Goal: Information Seeking & Learning: Learn about a topic

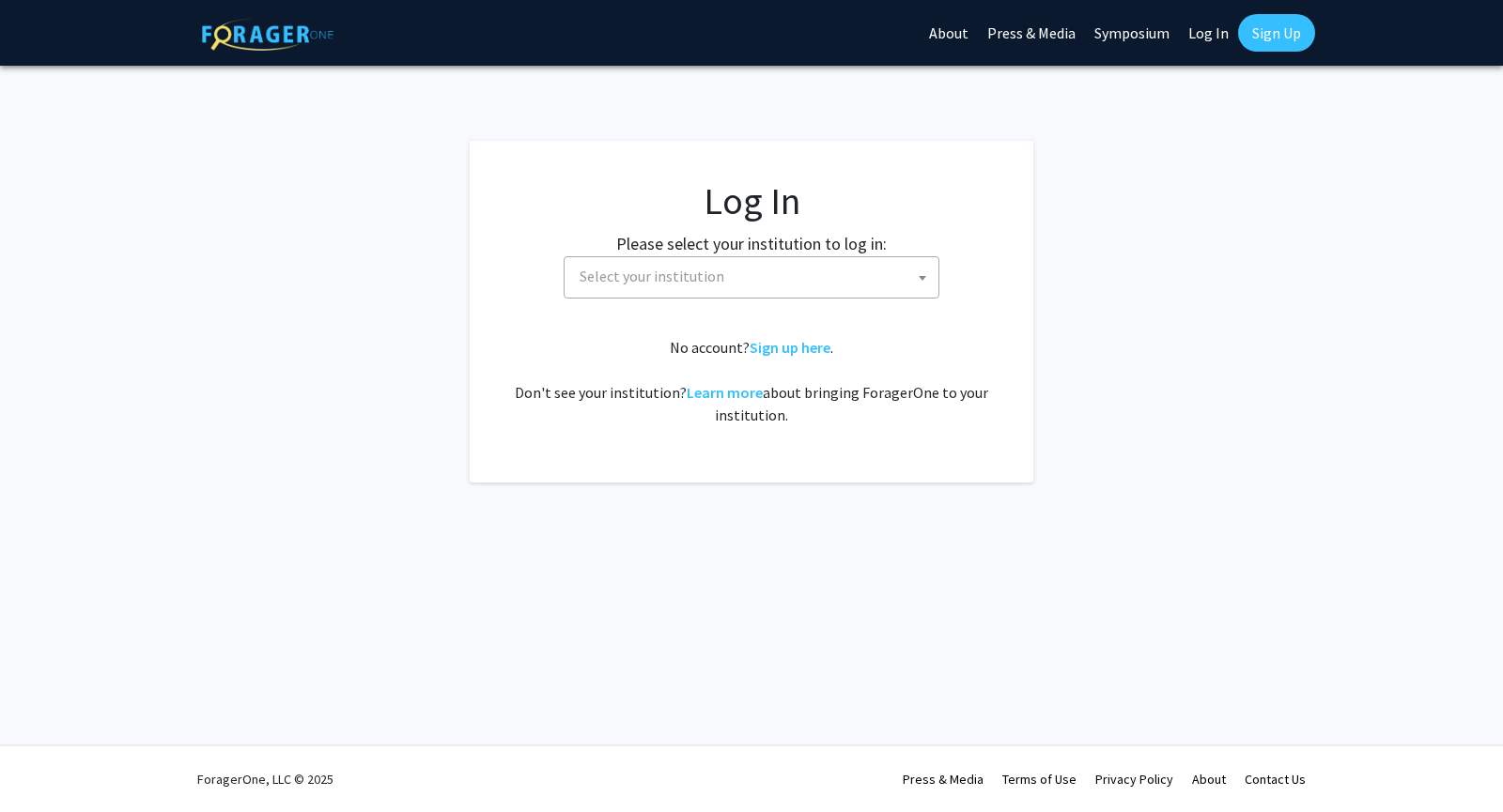
select select
click at [832, 274] on span "Select your institution" at bounding box center [755, 276] width 367 height 38
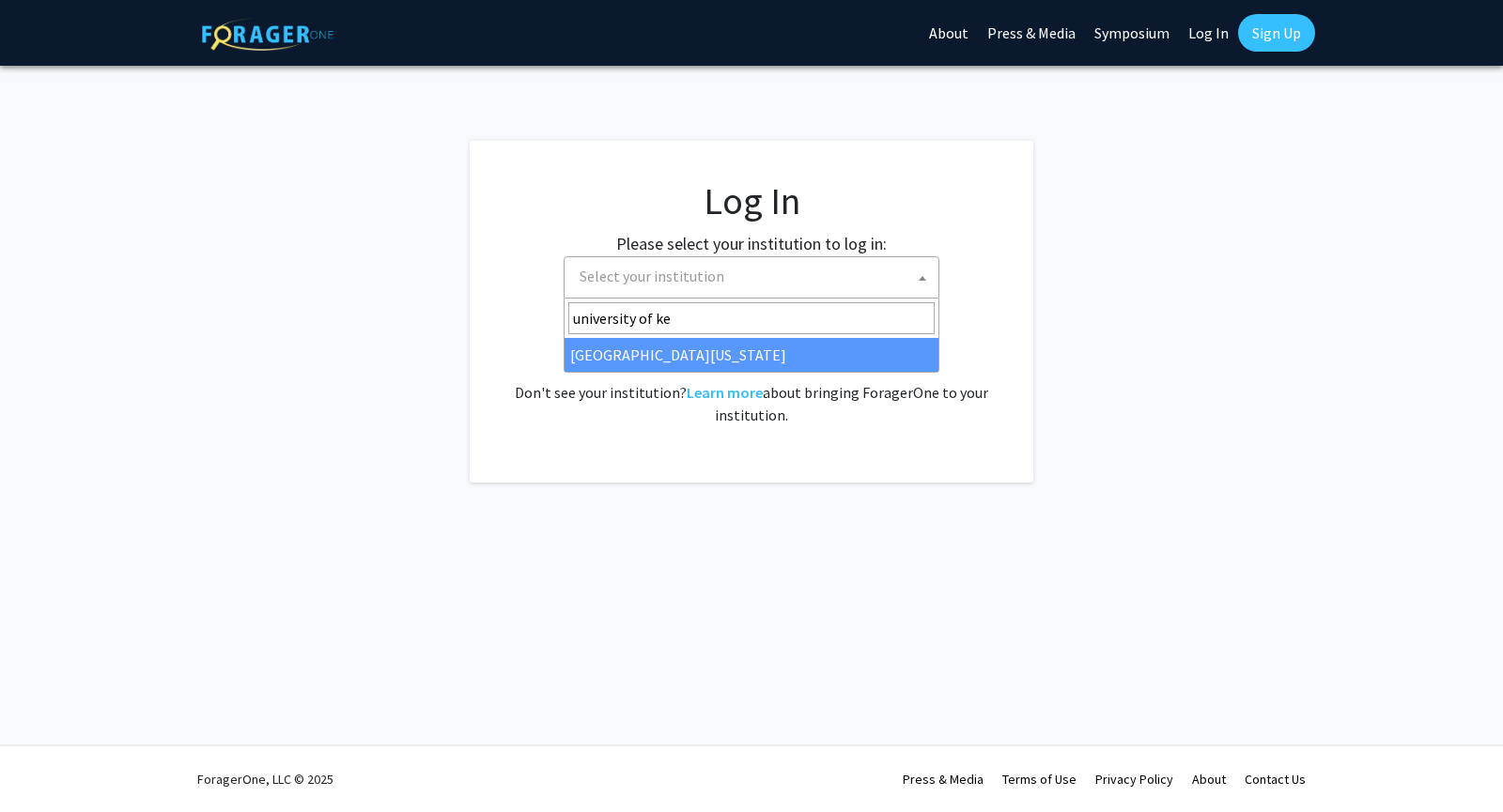
type input "university of ke"
select select "13"
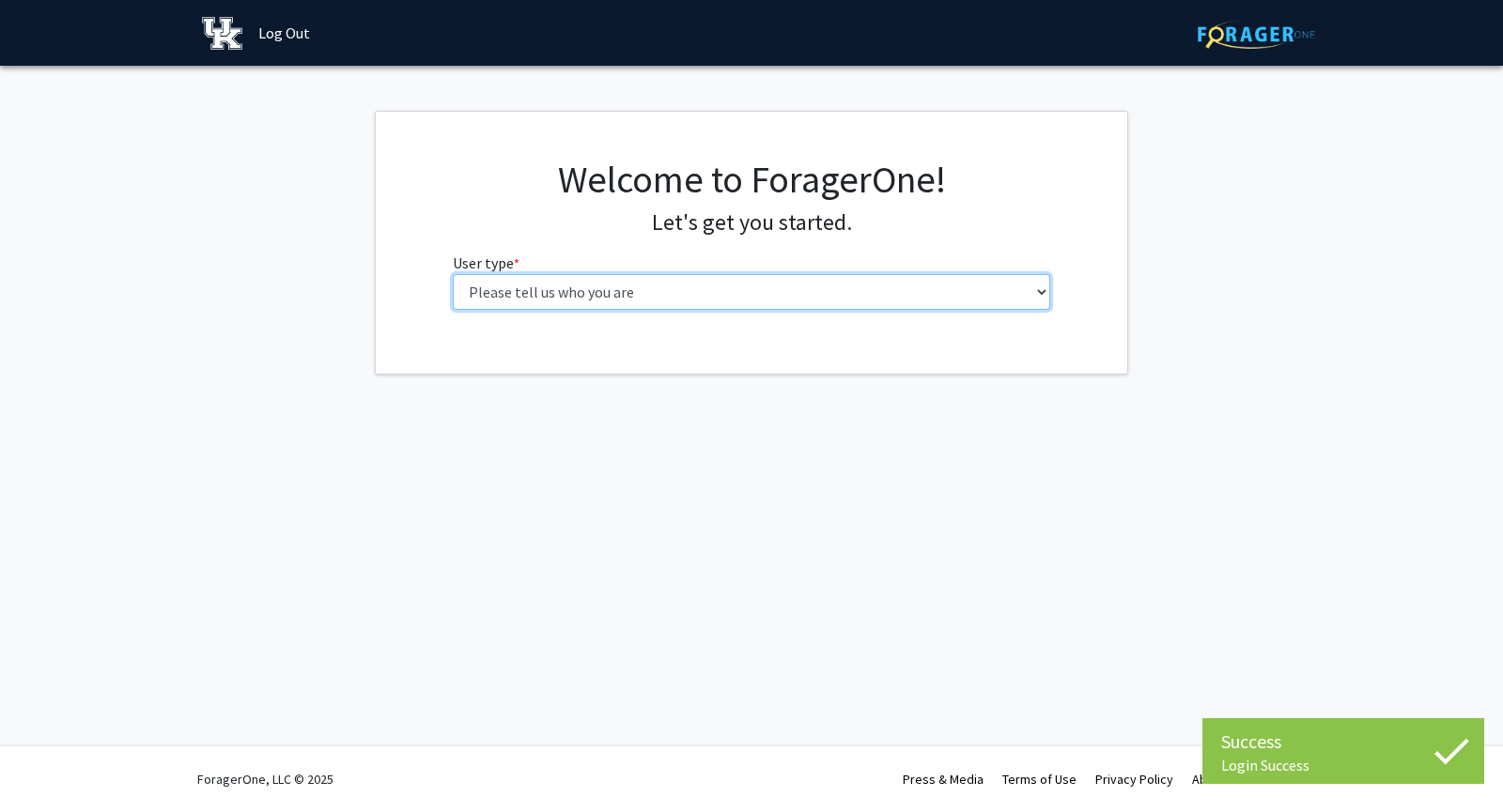
click at [968, 304] on select "Please tell us who you are Undergraduate Student Master's Student Doctoral Cand…" at bounding box center [752, 291] width 598 height 35
select select "1: undergrad"
click at [452, 274] on select "Please tell us who you are Undergraduate Student Master's Student Doctoral Cand…" at bounding box center [752, 291] width 598 height 35
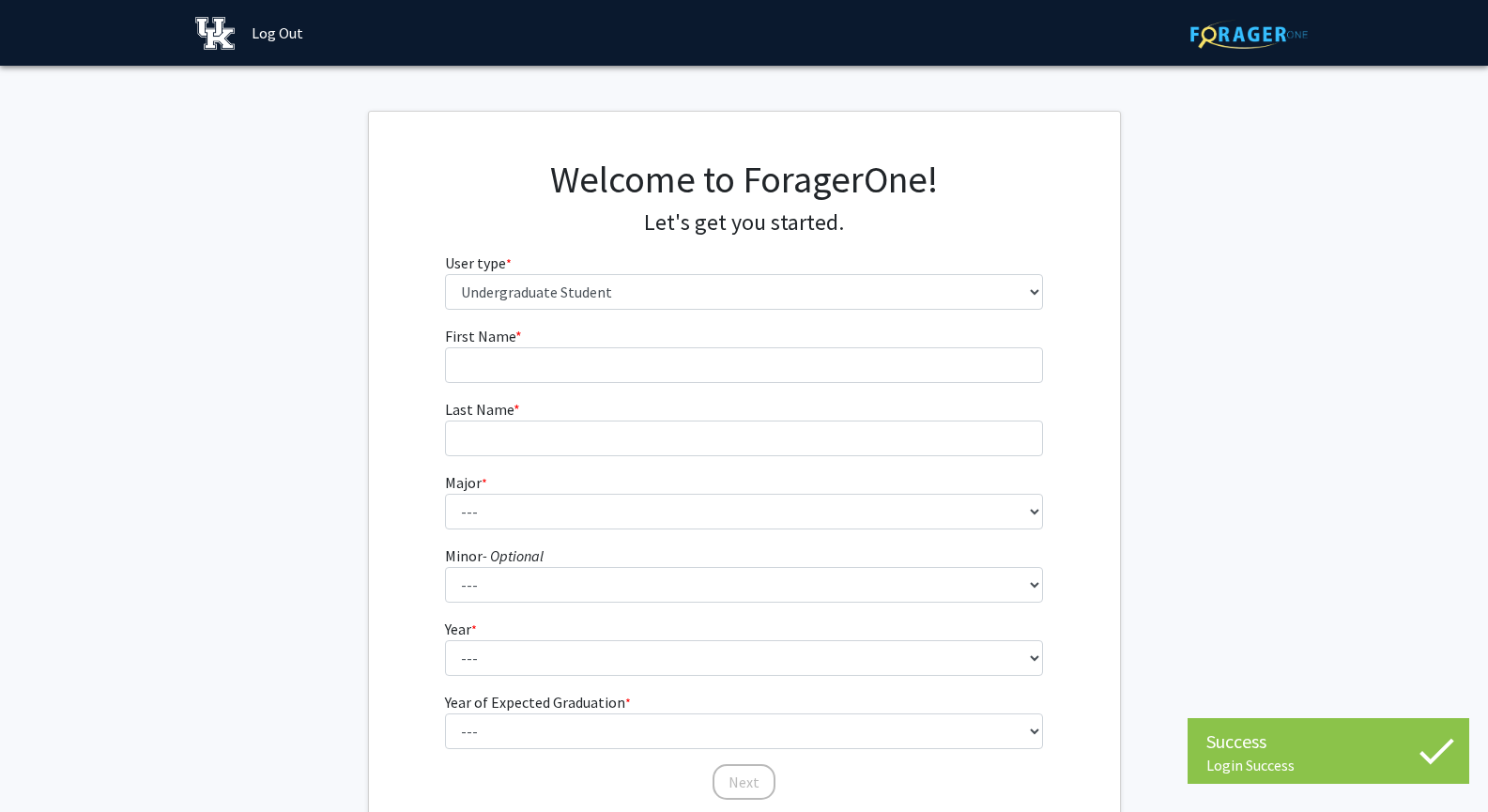
click at [952, 403] on fg-input "Last Name * required" at bounding box center [744, 426] width 598 height 58
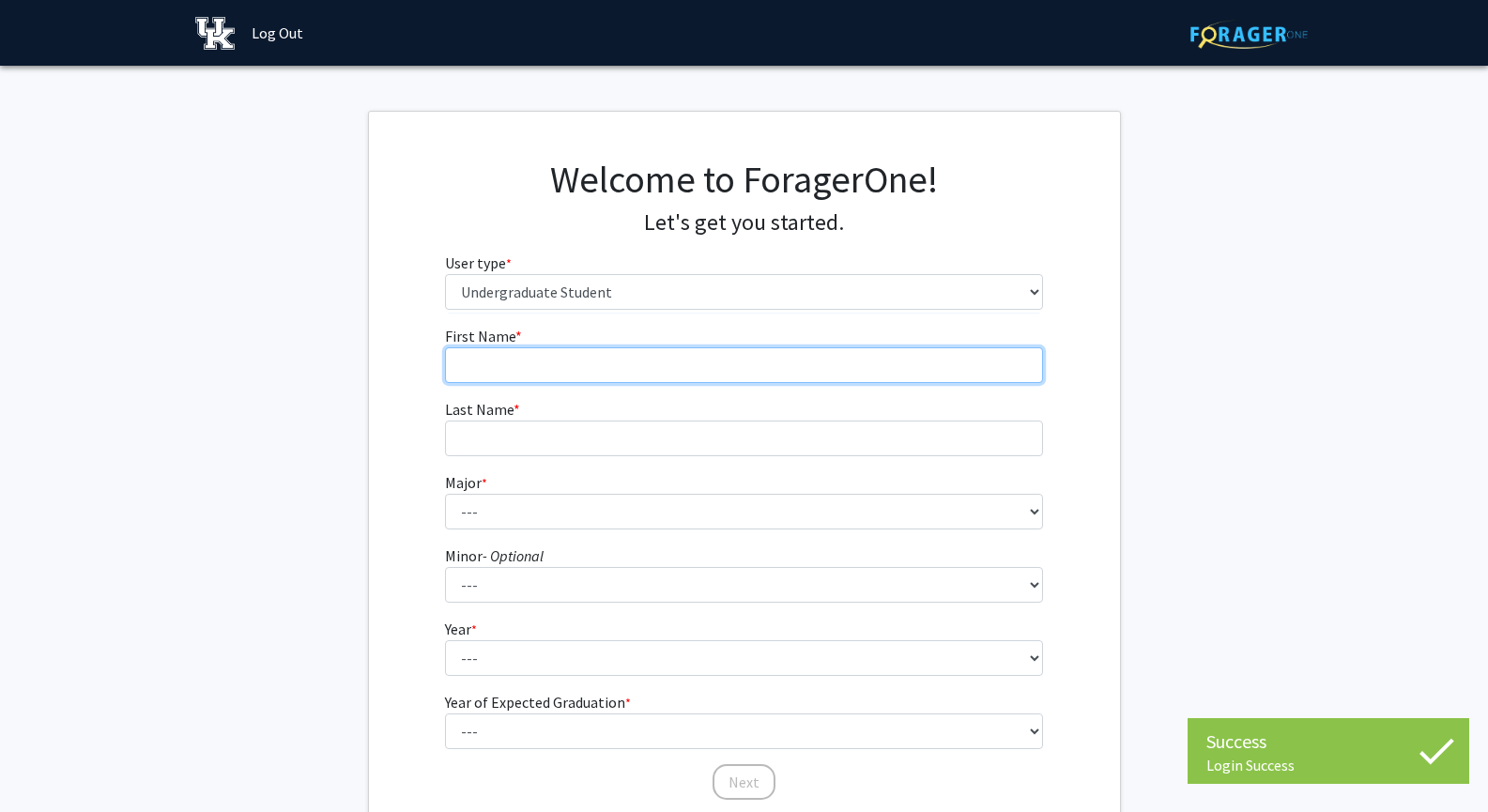
click at [957, 380] on input "First Name * required" at bounding box center [744, 365] width 598 height 35
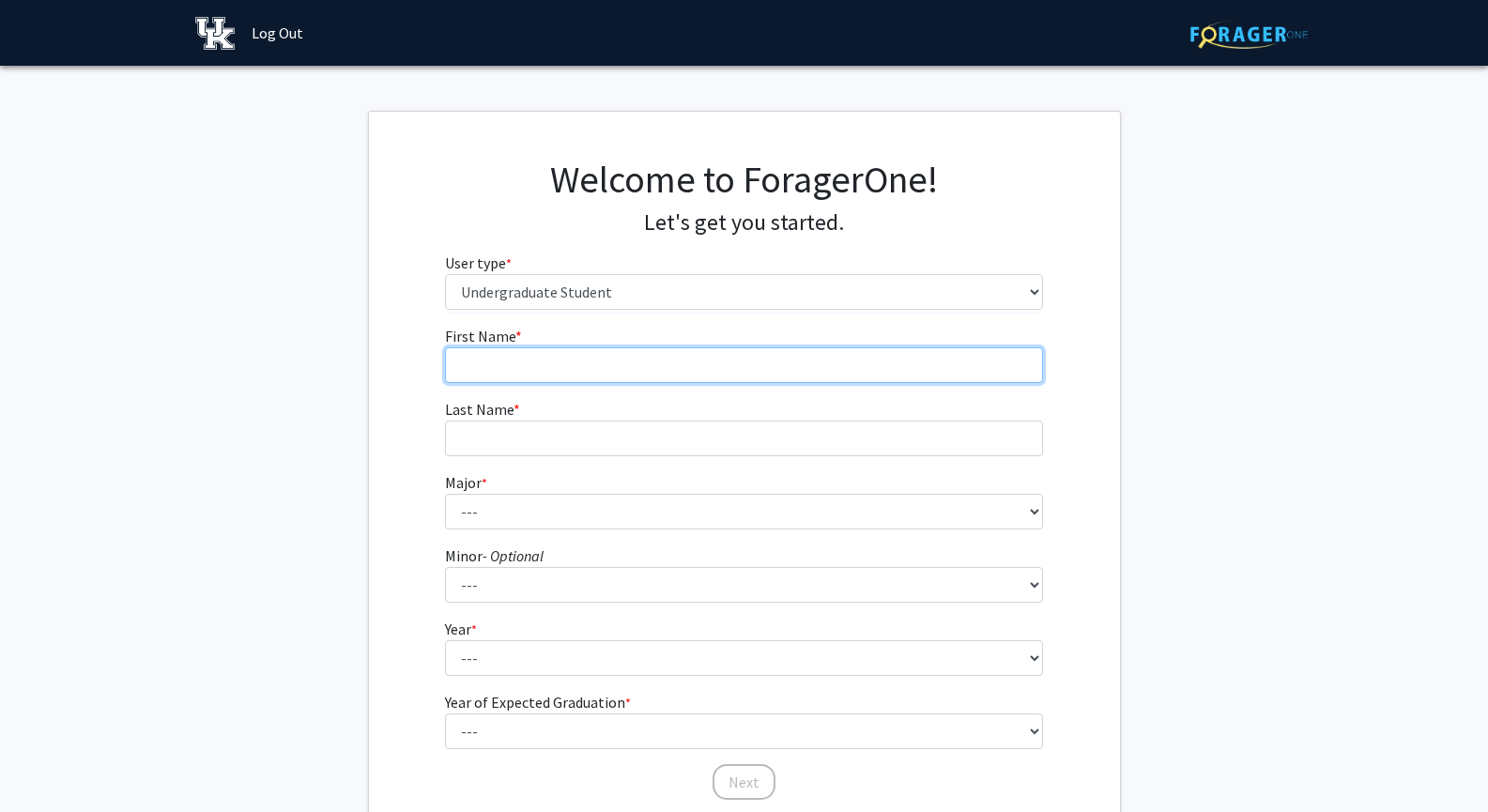
type input "[PERSON_NAME]"
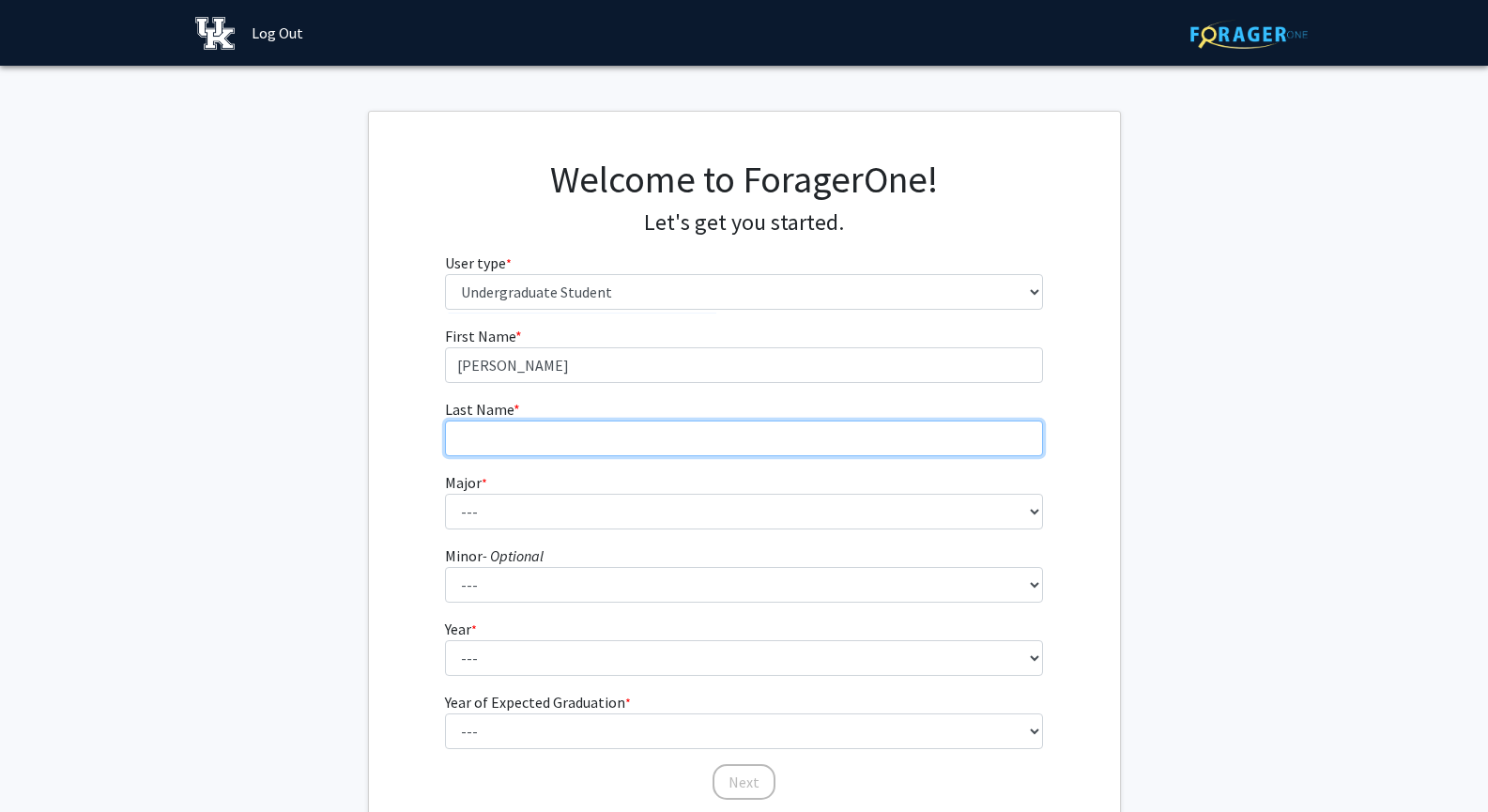
type input "Joshi"
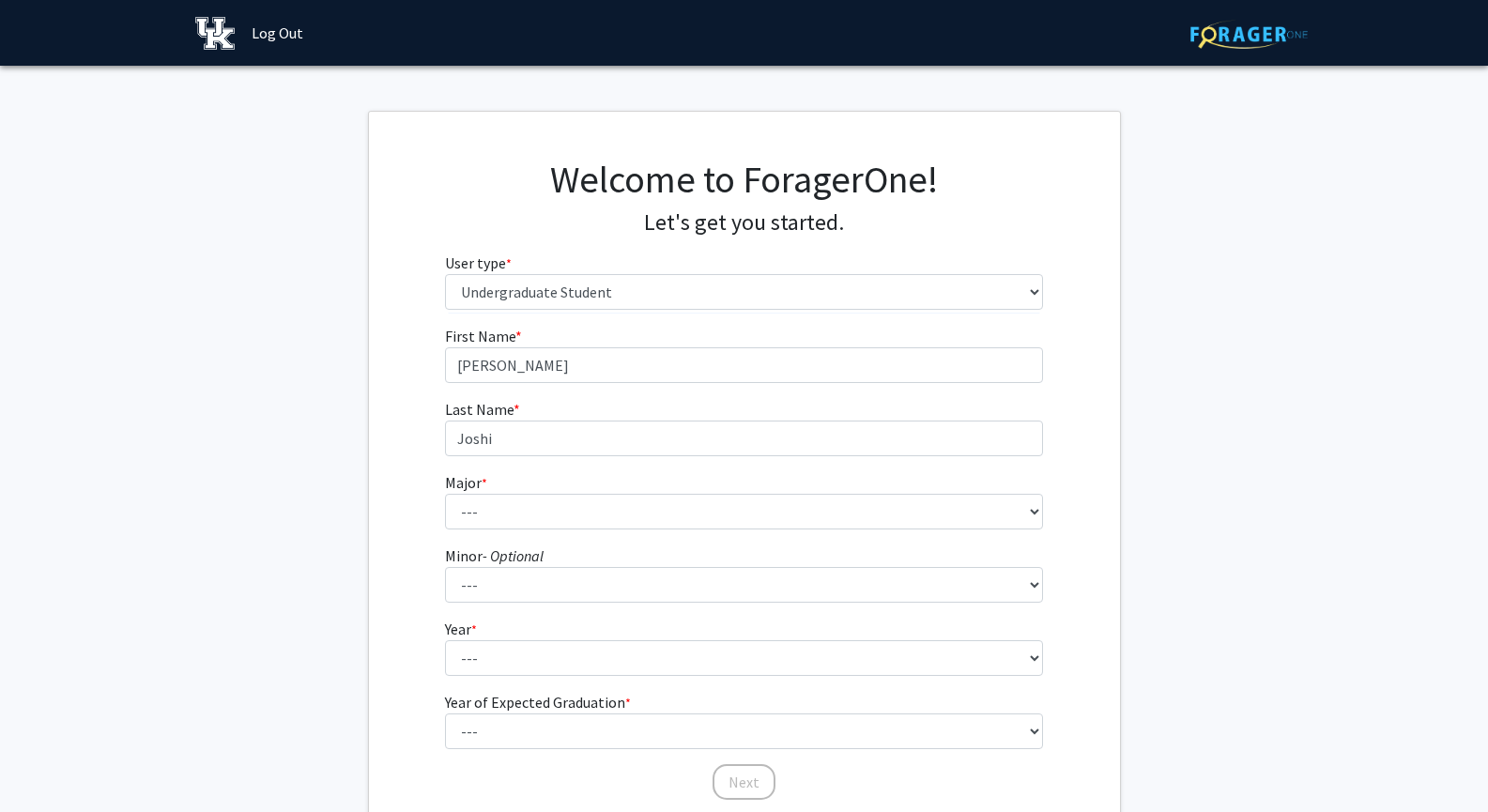
click at [606, 487] on fg-select "Major * required --- Accounting Aerospace Engineering African American & Africa…" at bounding box center [744, 500] width 598 height 58
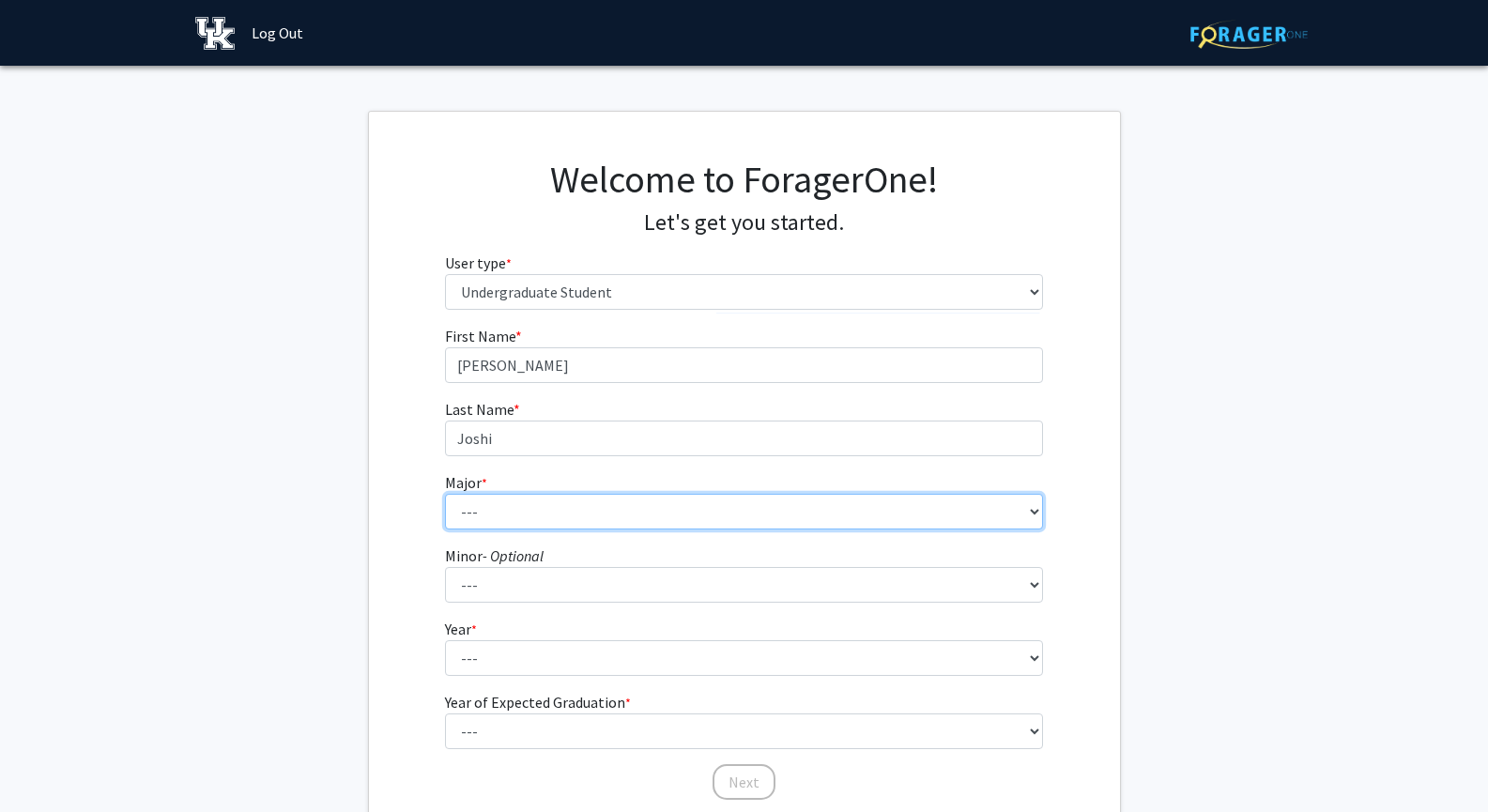
click at [606, 494] on select "--- Accounting Aerospace Engineering African American & Africana Studies Agricu…" at bounding box center [744, 511] width 598 height 35
select select "2: 839"
click at [446, 494] on select "--- Accounting Aerospace Engineering African American & Africana Studies Agricu…" at bounding box center [744, 511] width 598 height 35
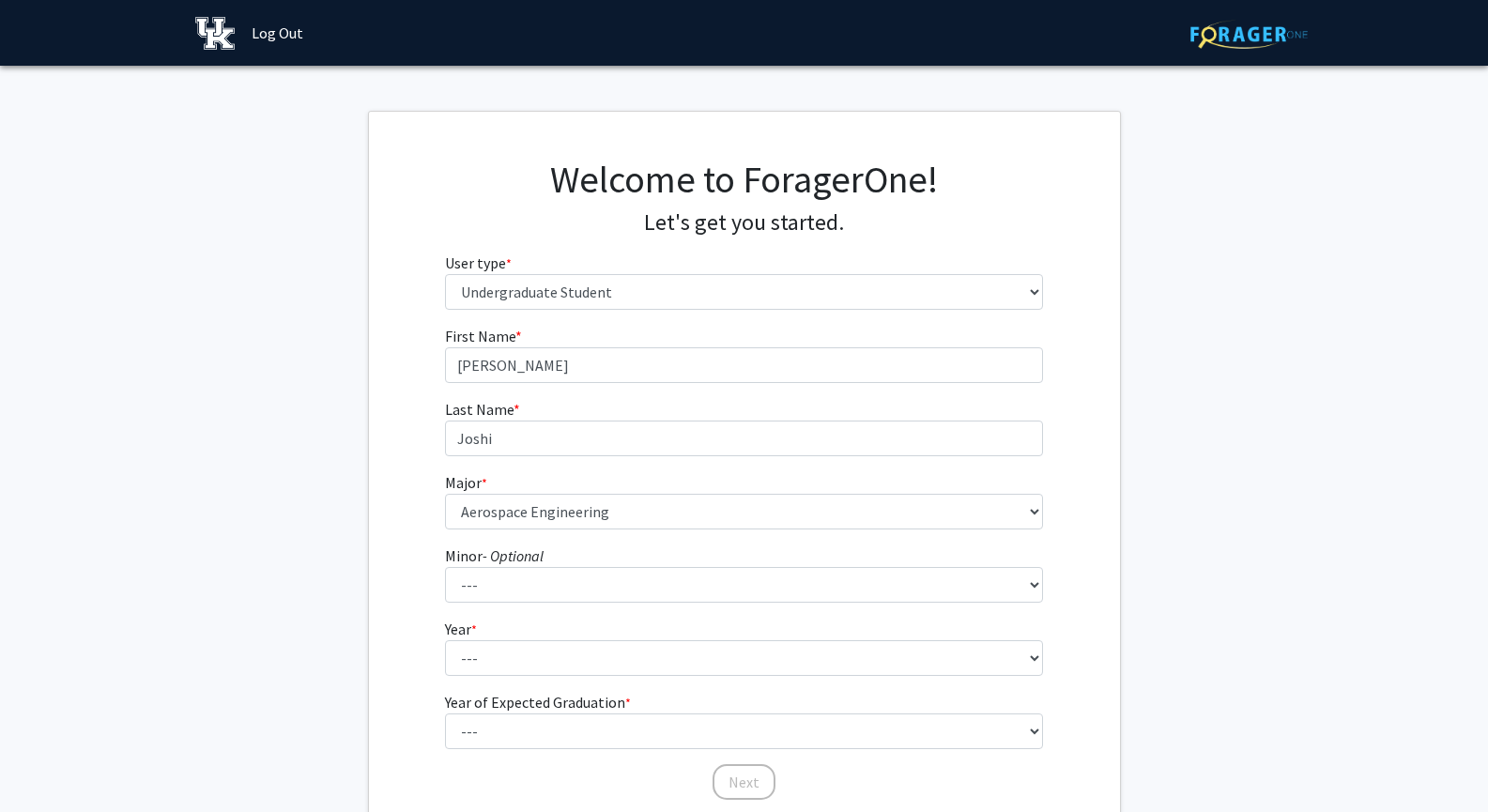
click at [268, 422] on fg-get-started "Welcome to ForagerOne! Let's get you started. User type * required Please tell …" at bounding box center [744, 481] width 1488 height 741
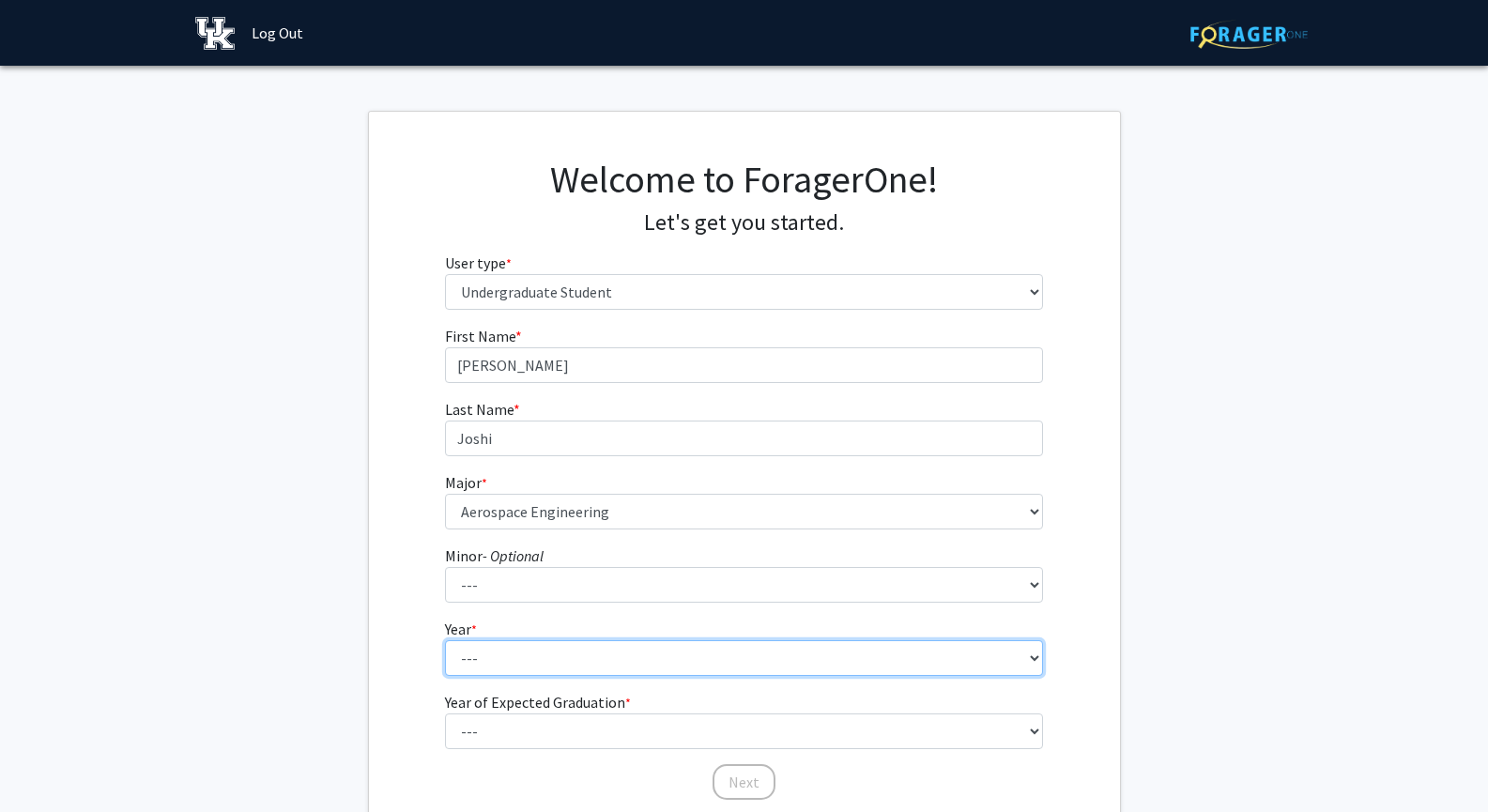
click at [558, 653] on select "--- First-year Sophomore Junior Senior Postbaccalaureate Certificate" at bounding box center [744, 658] width 598 height 35
select select "1: first-year"
click at [446, 641] on select "--- First-year Sophomore Junior Senior Postbaccalaureate Certificate" at bounding box center [744, 658] width 598 height 35
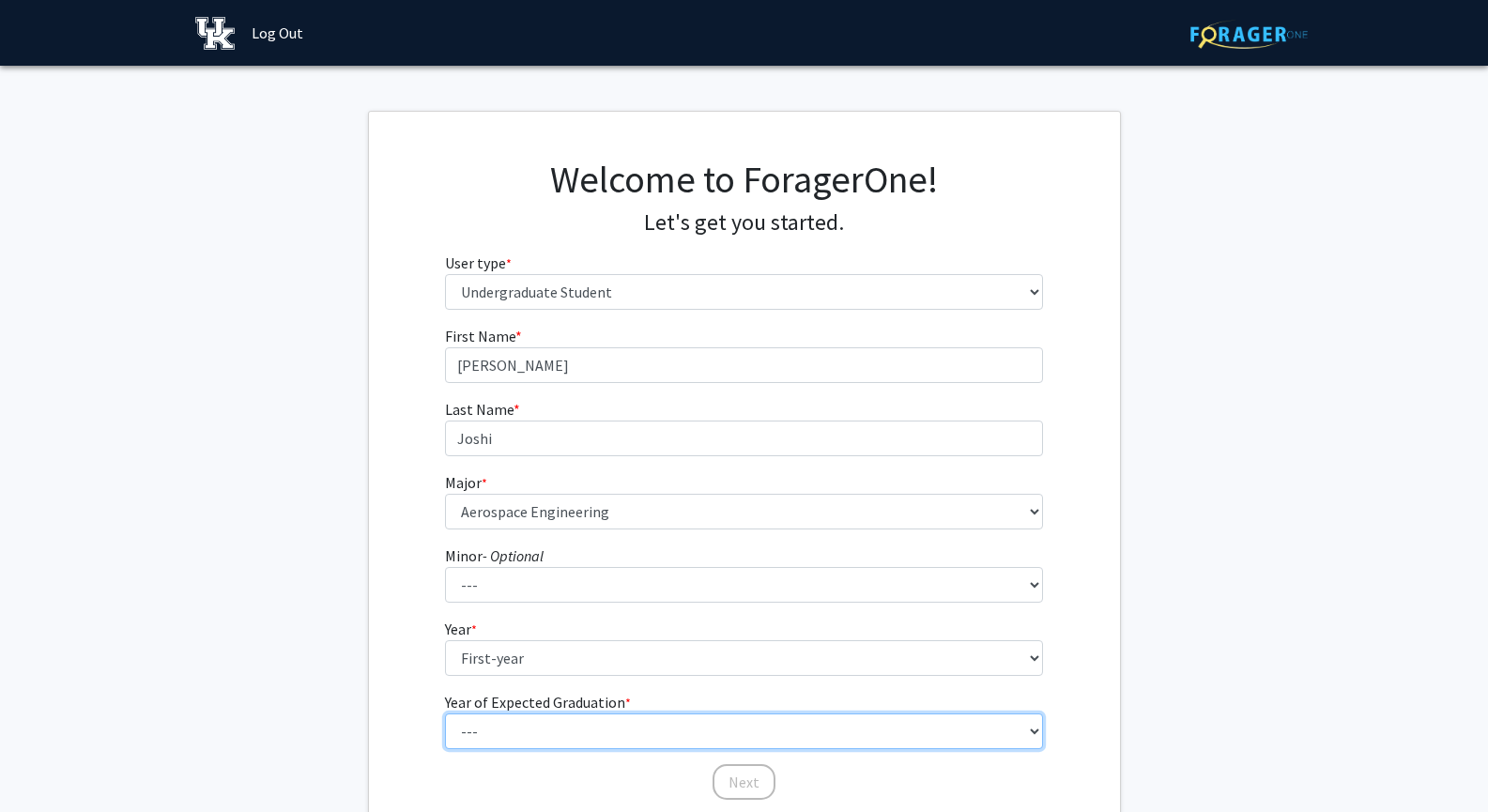
click at [519, 740] on select "--- 2025 2026 2027 2028 2029 2030 2031 2032 2033 2034" at bounding box center [744, 731] width 598 height 35
select select "5: 2029"
click at [446, 714] on select "--- 2025 2026 2027 2028 2029 2030 2031 2032 2033 2034" at bounding box center [744, 731] width 598 height 35
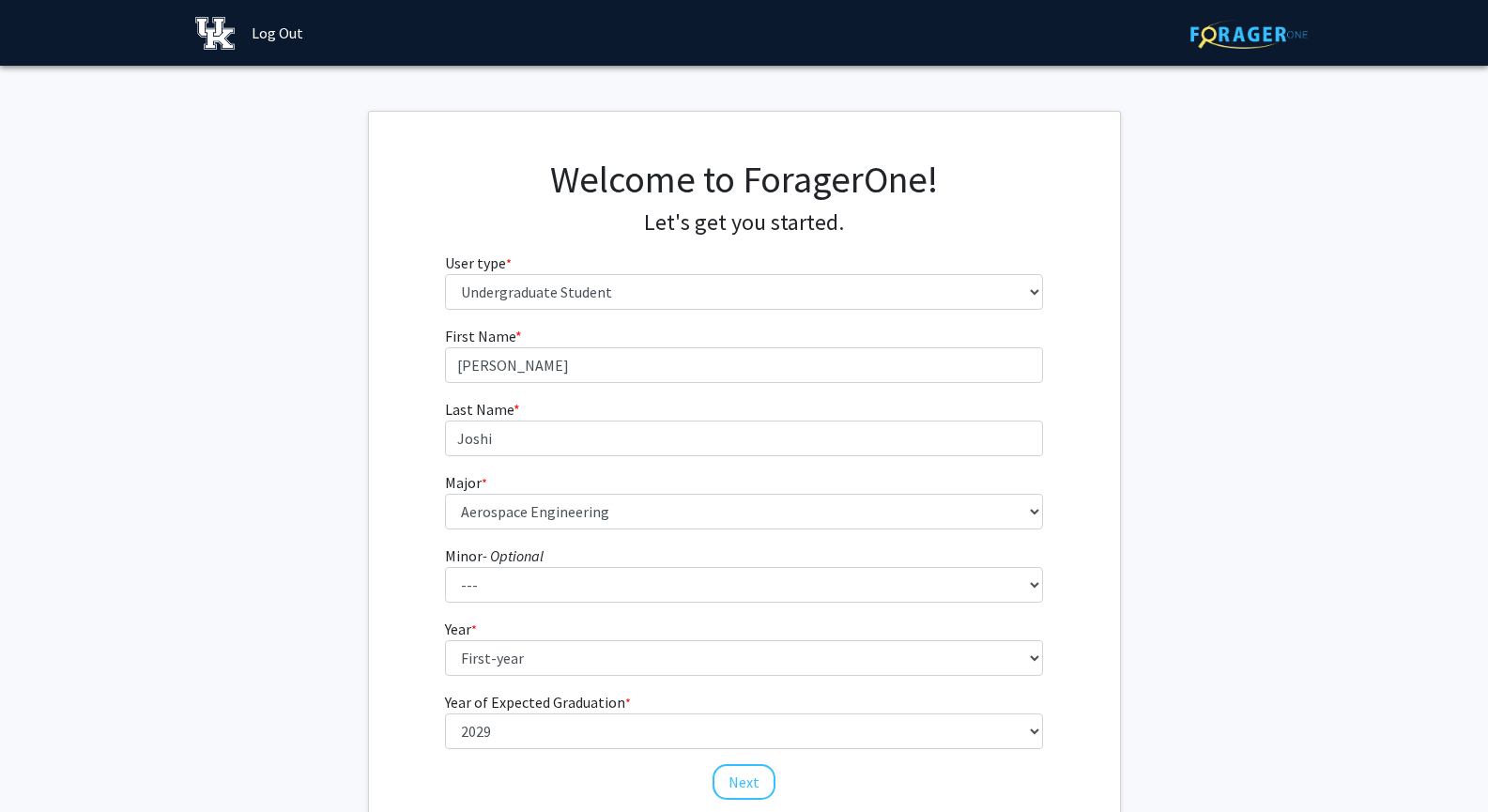
click at [353, 589] on fg-get-started "Welcome to ForagerOne! Let's get you started. User type * required Please tell …" at bounding box center [744, 481] width 1488 height 741
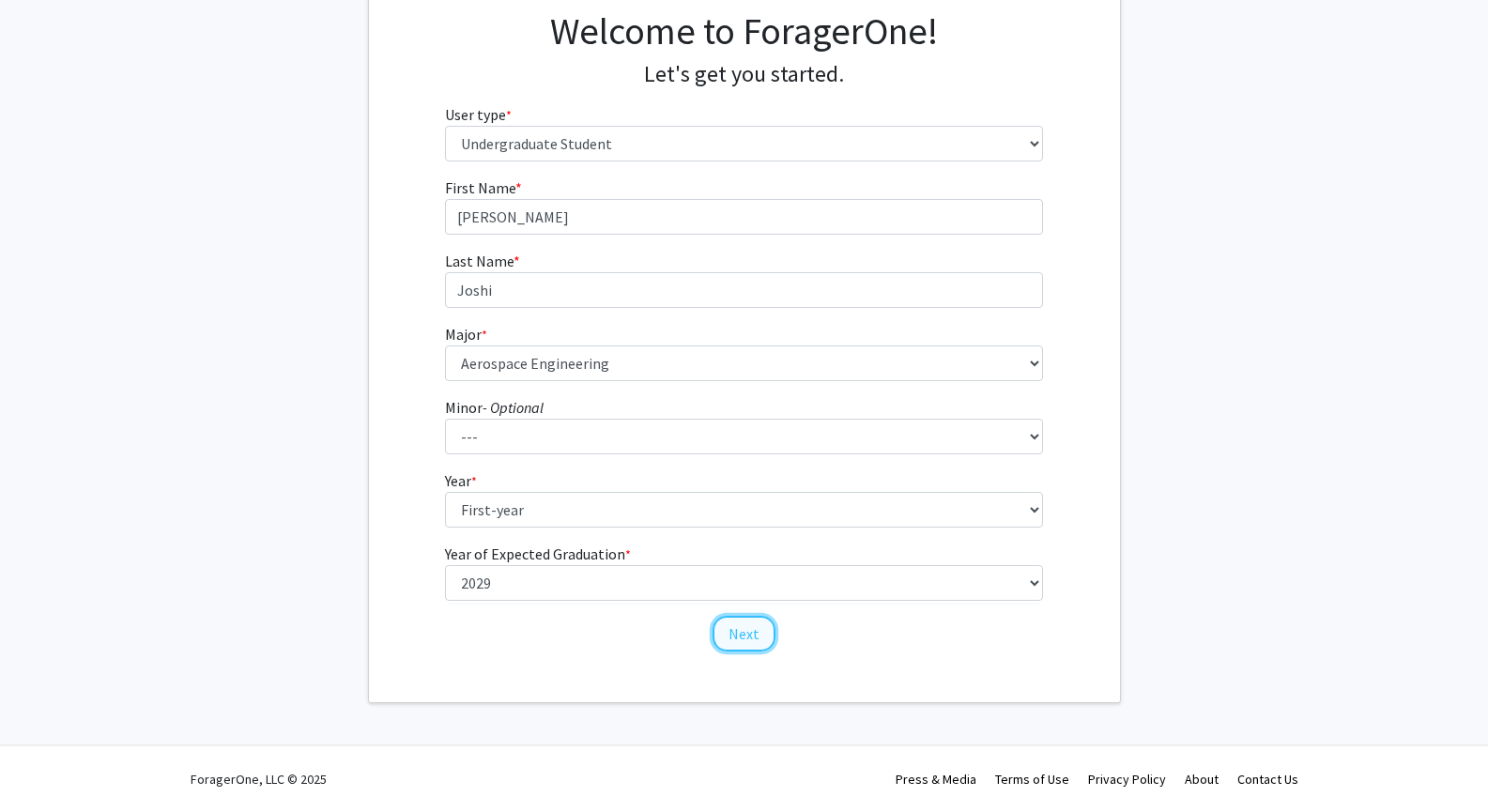
click at [730, 631] on button "Next" at bounding box center [744, 633] width 63 height 35
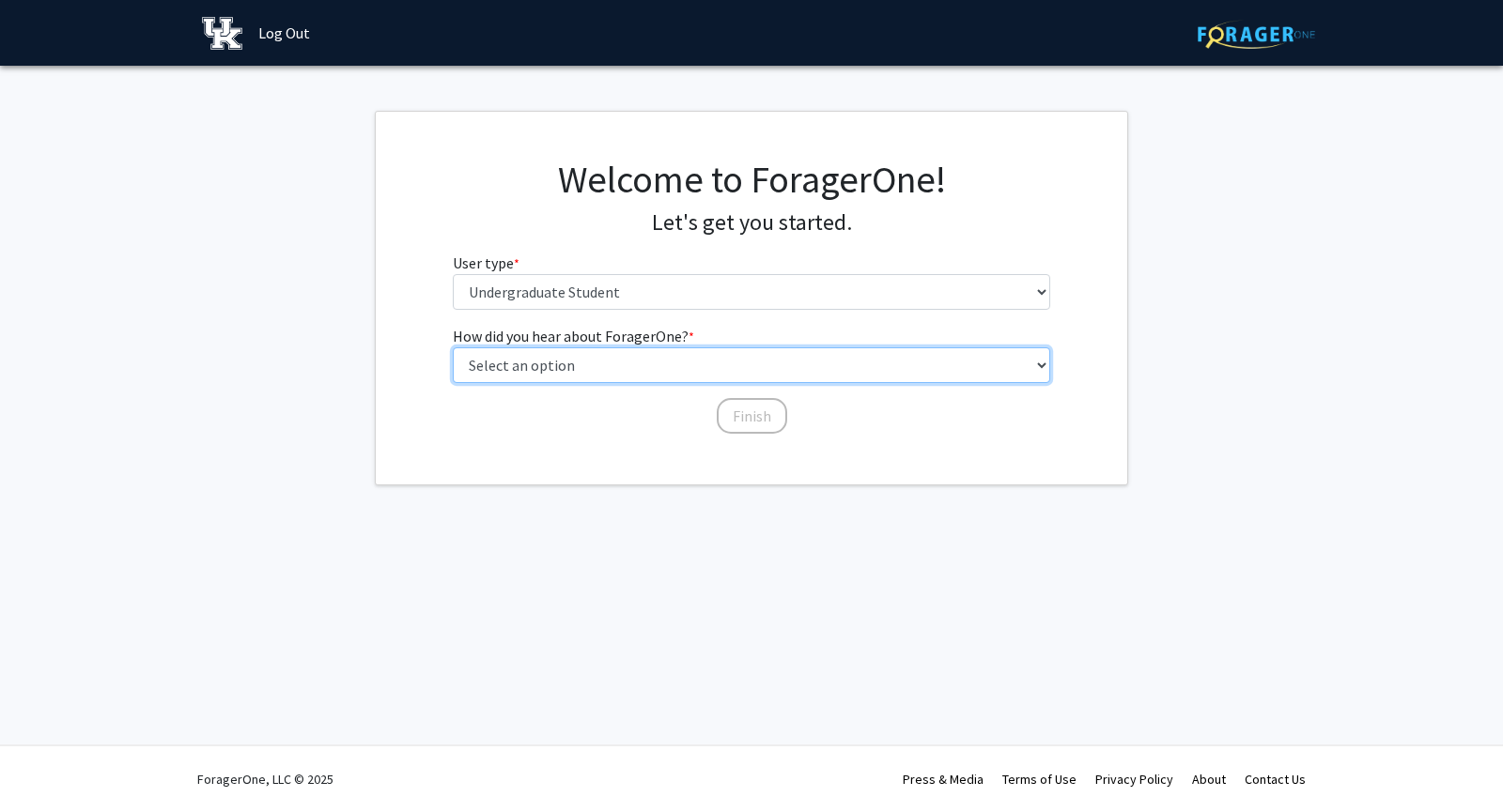
click at [681, 369] on select "Select an option Peer/student recommendation Faculty/staff recommendation Unive…" at bounding box center [752, 365] width 598 height 35
select select "5: other"
click at [452, 347] on select "Select an option Peer/student recommendation Faculty/staff recommendation Unive…" at bounding box center [752, 365] width 598 height 35
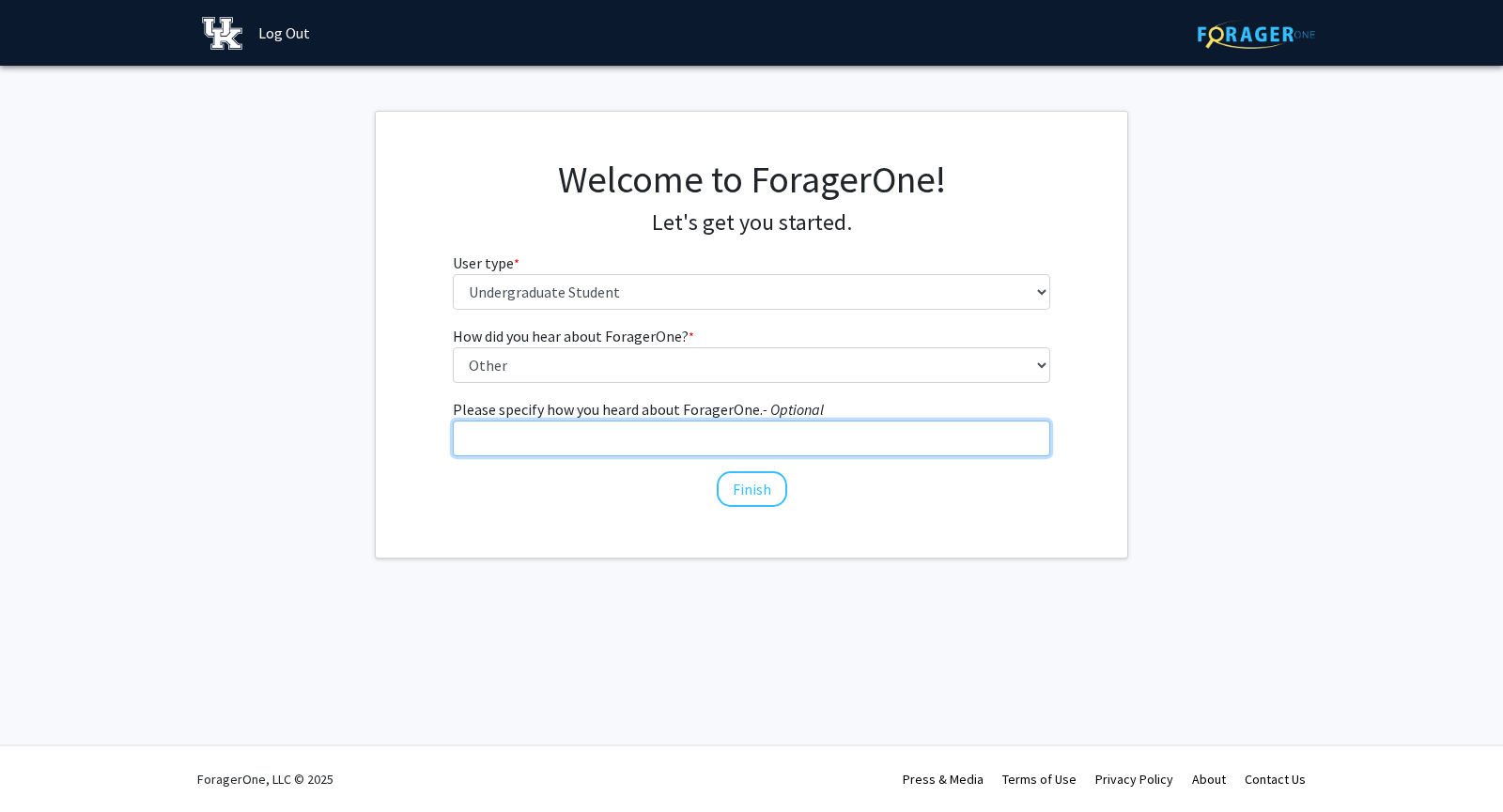
click at [605, 435] on input "Please specify how you heard about ForagerOne. - Optional" at bounding box center [752, 438] width 598 height 35
type input "Informational panel"
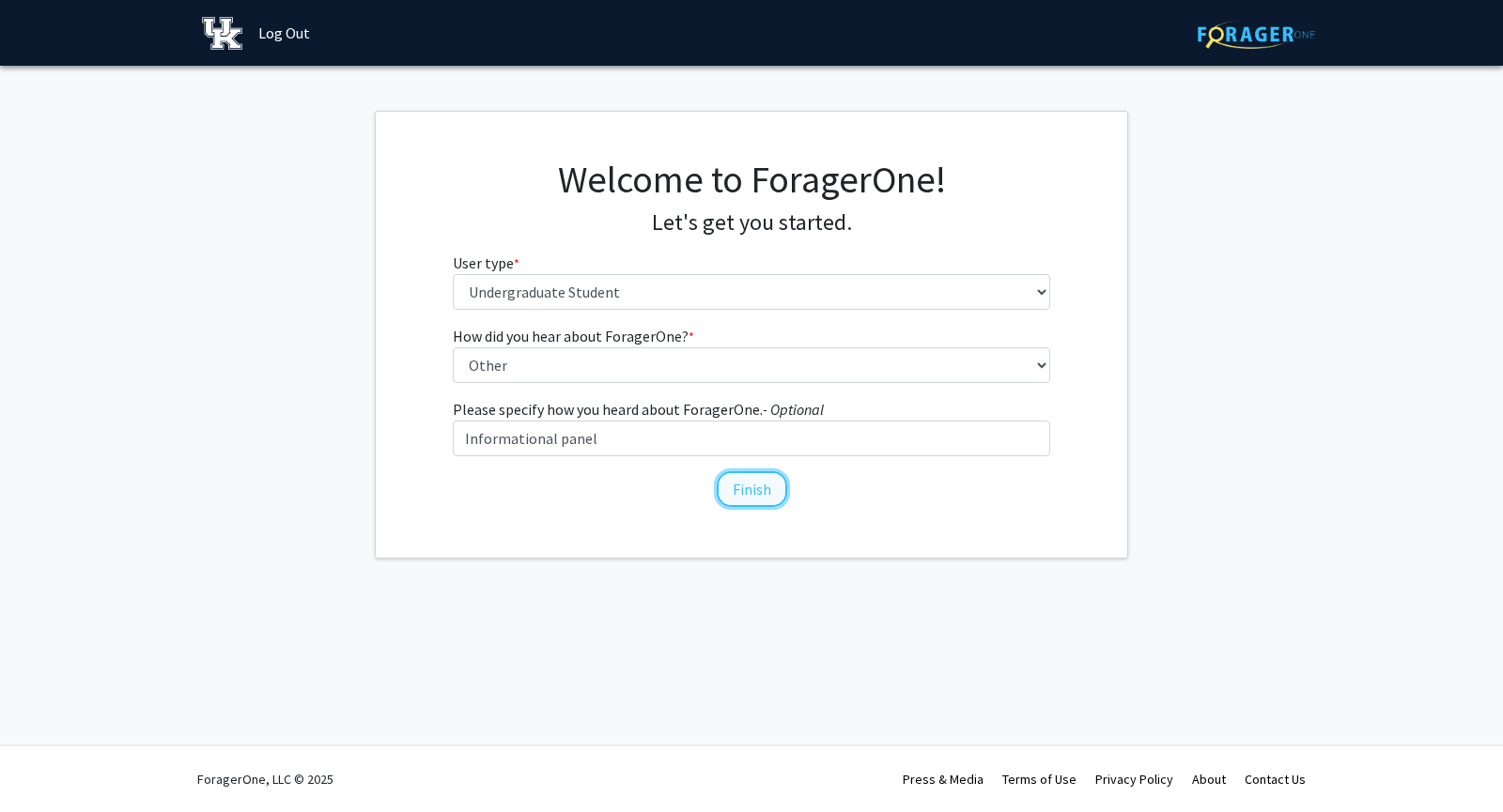
click at [729, 480] on button "Finish" at bounding box center [752, 488] width 70 height 35
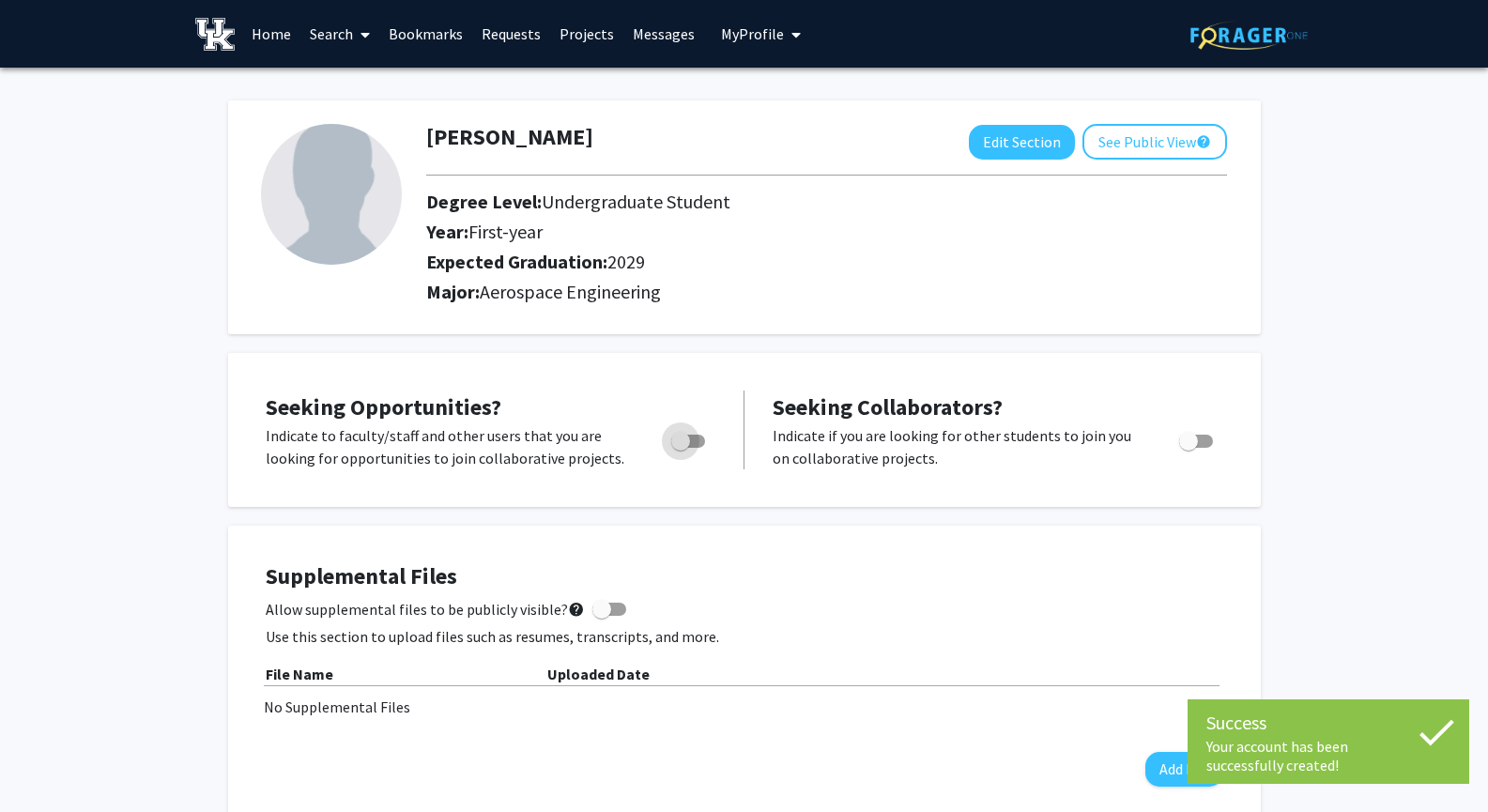
click at [684, 436] on span "Toggle" at bounding box center [681, 442] width 19 height 19
click at [681, 448] on input "Are you actively seeking opportunities?" at bounding box center [680, 448] width 1 height 1
checkbox input "true"
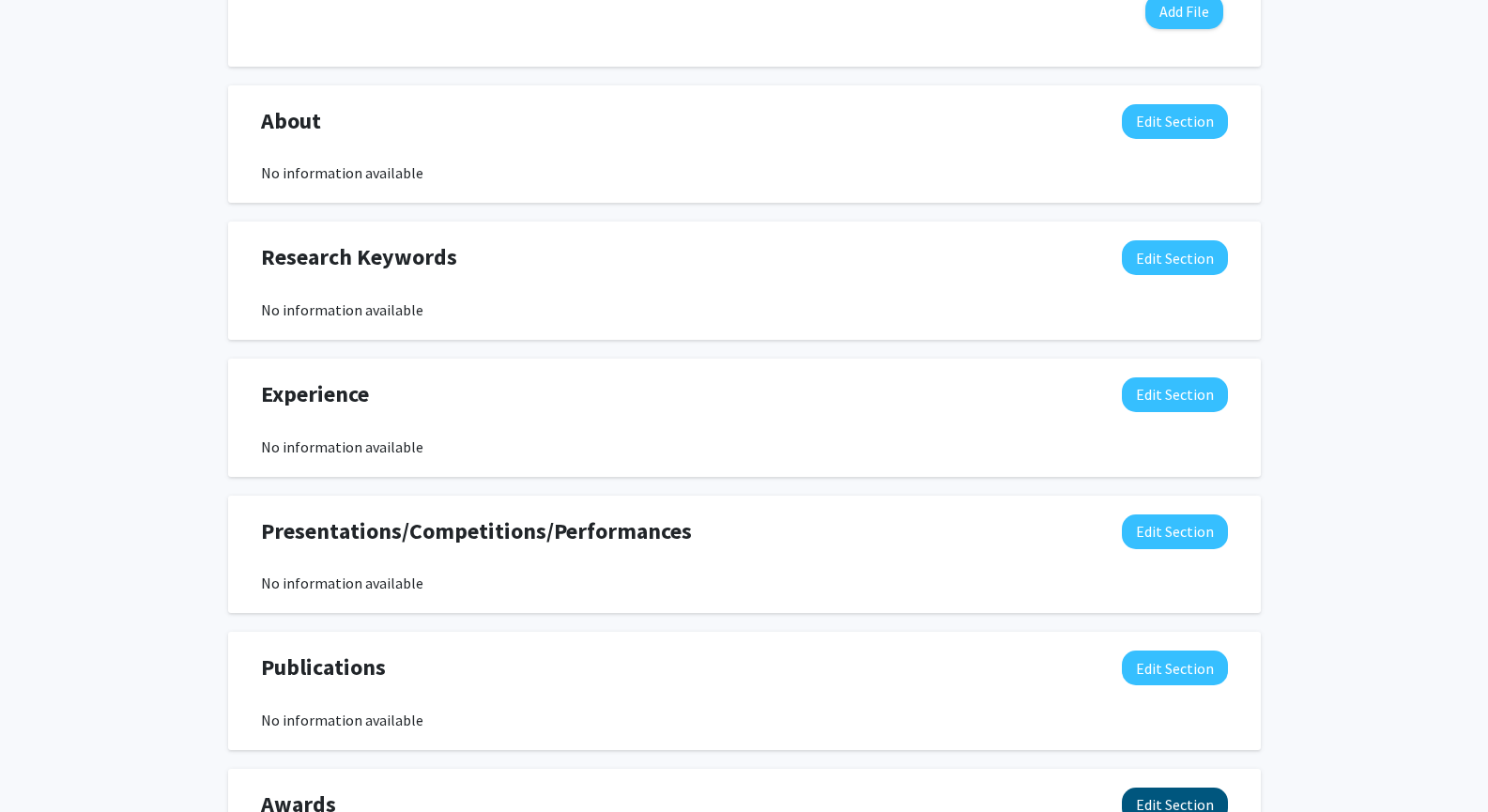
scroll to position [754, 0]
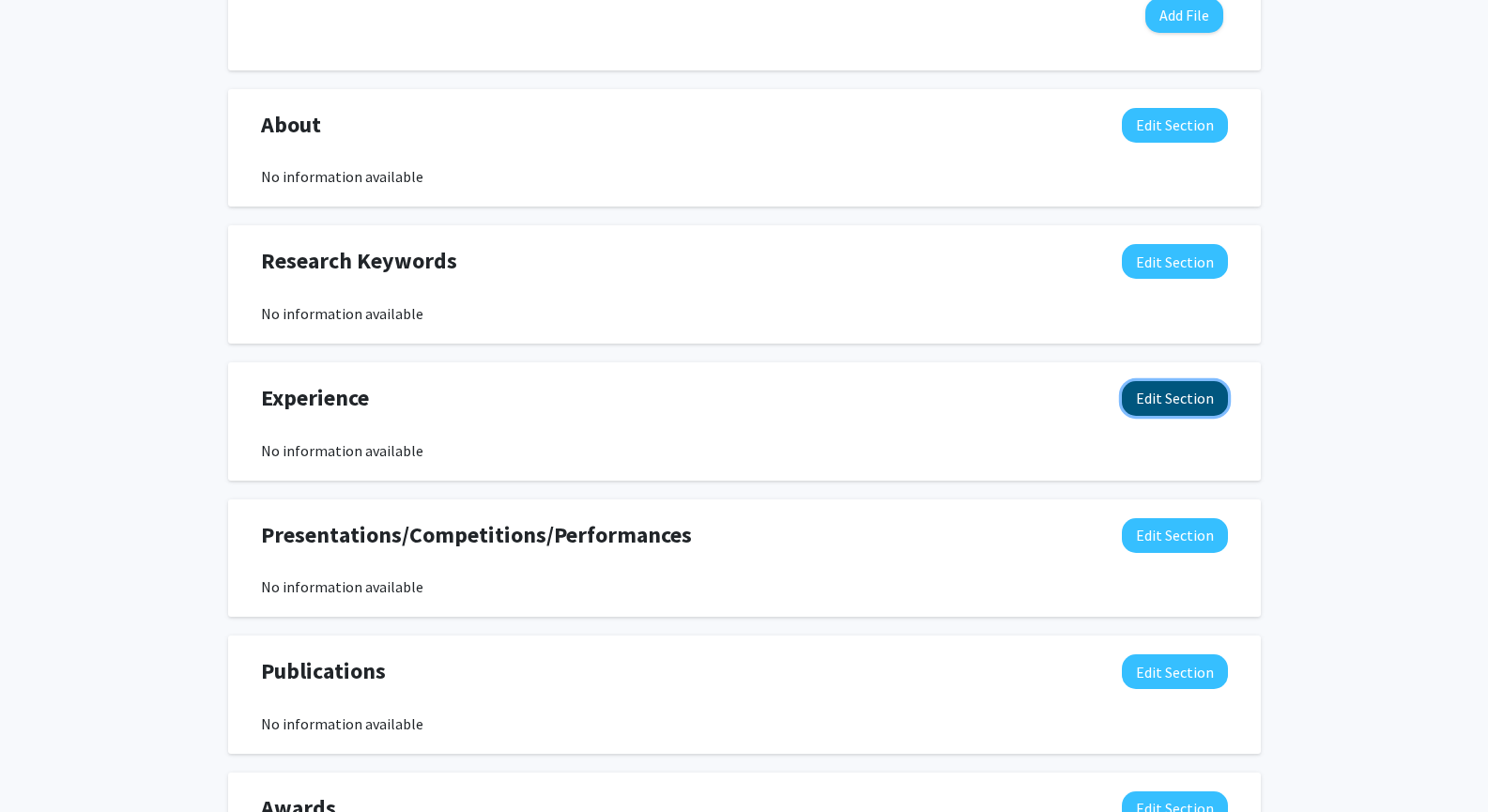
click at [1185, 397] on button "Edit Section" at bounding box center [1175, 398] width 106 height 34
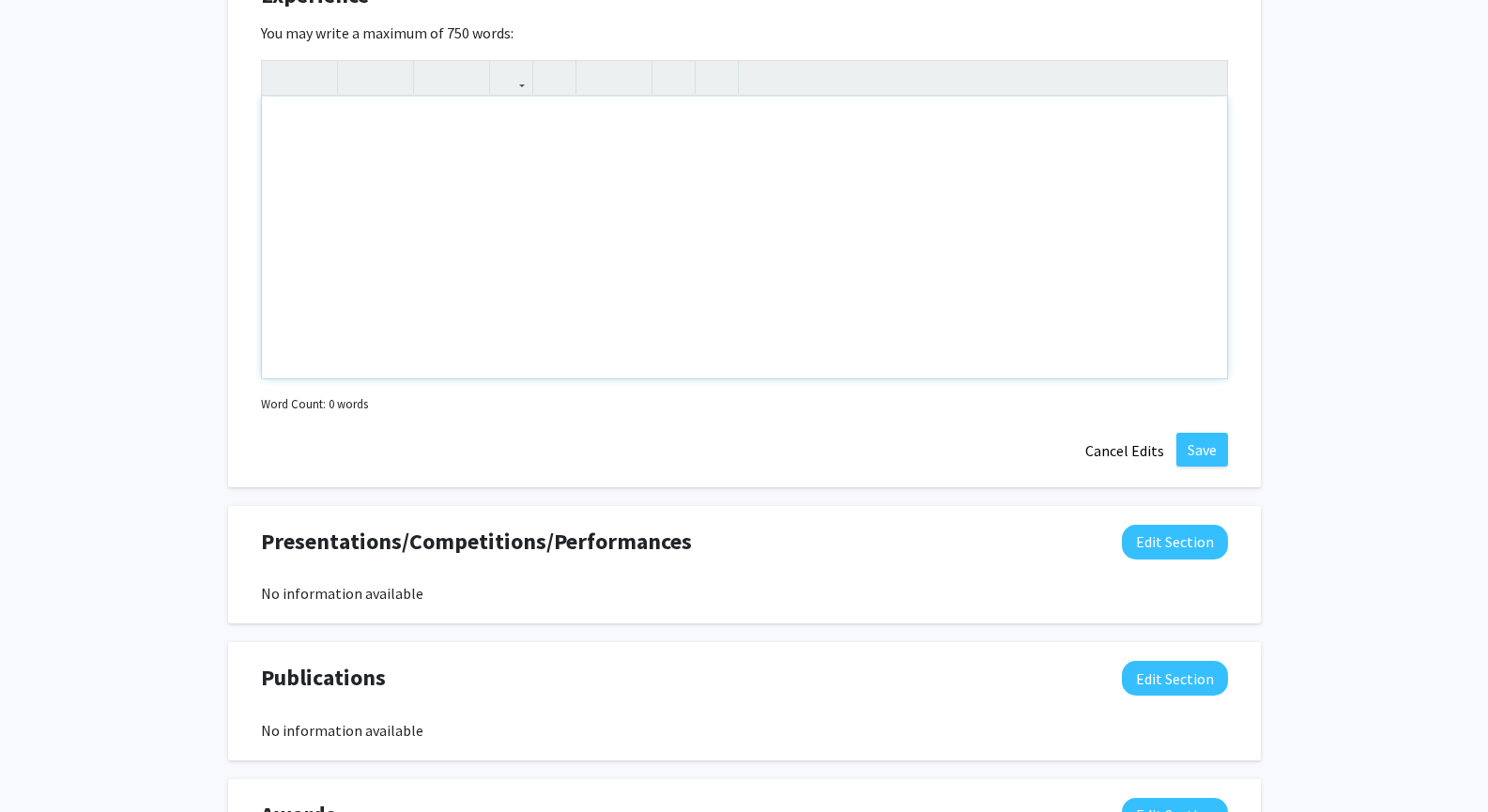
scroll to position [1222, 0]
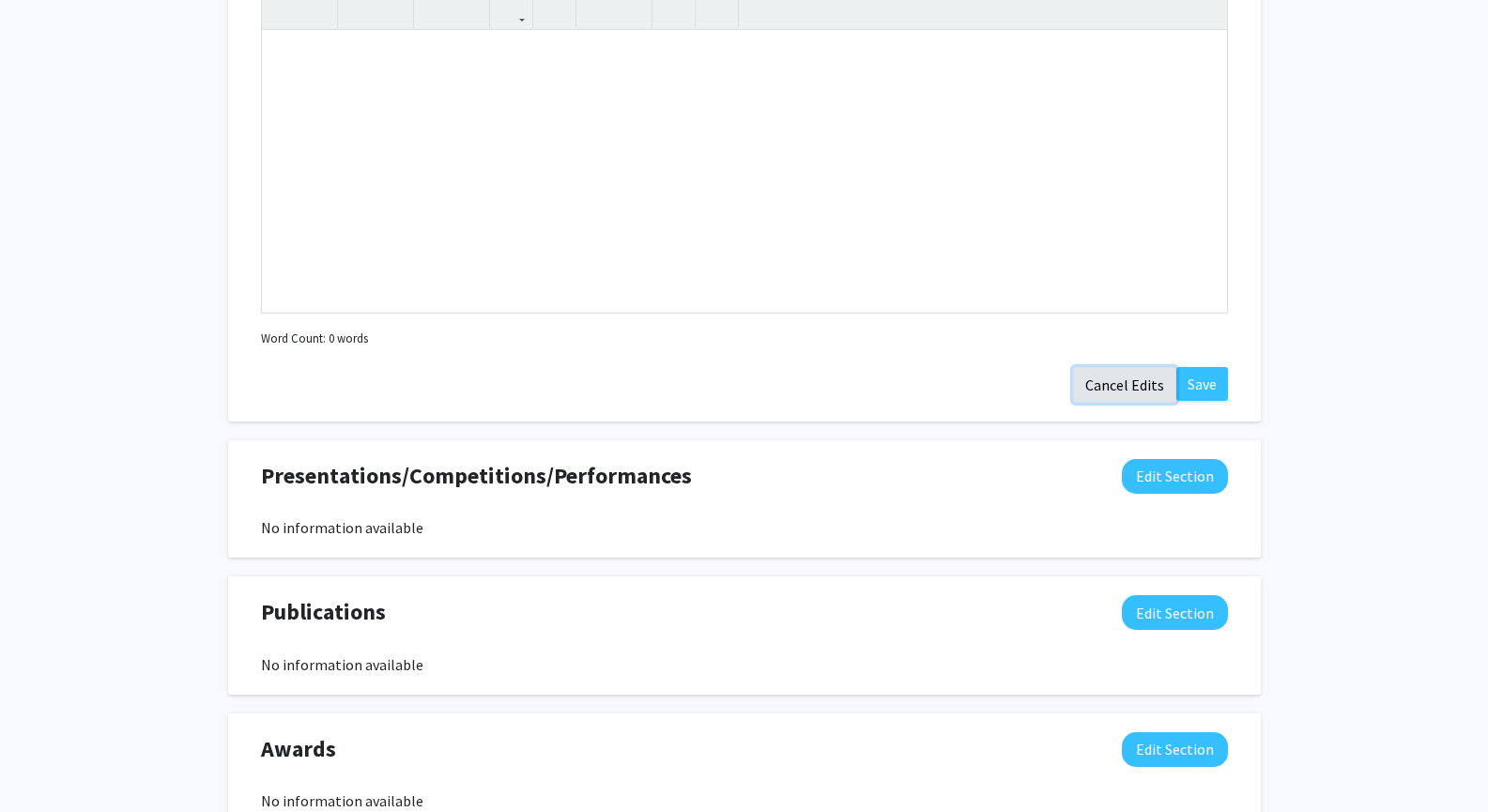
click at [1143, 386] on button "Cancel Edits" at bounding box center [1124, 385] width 104 height 35
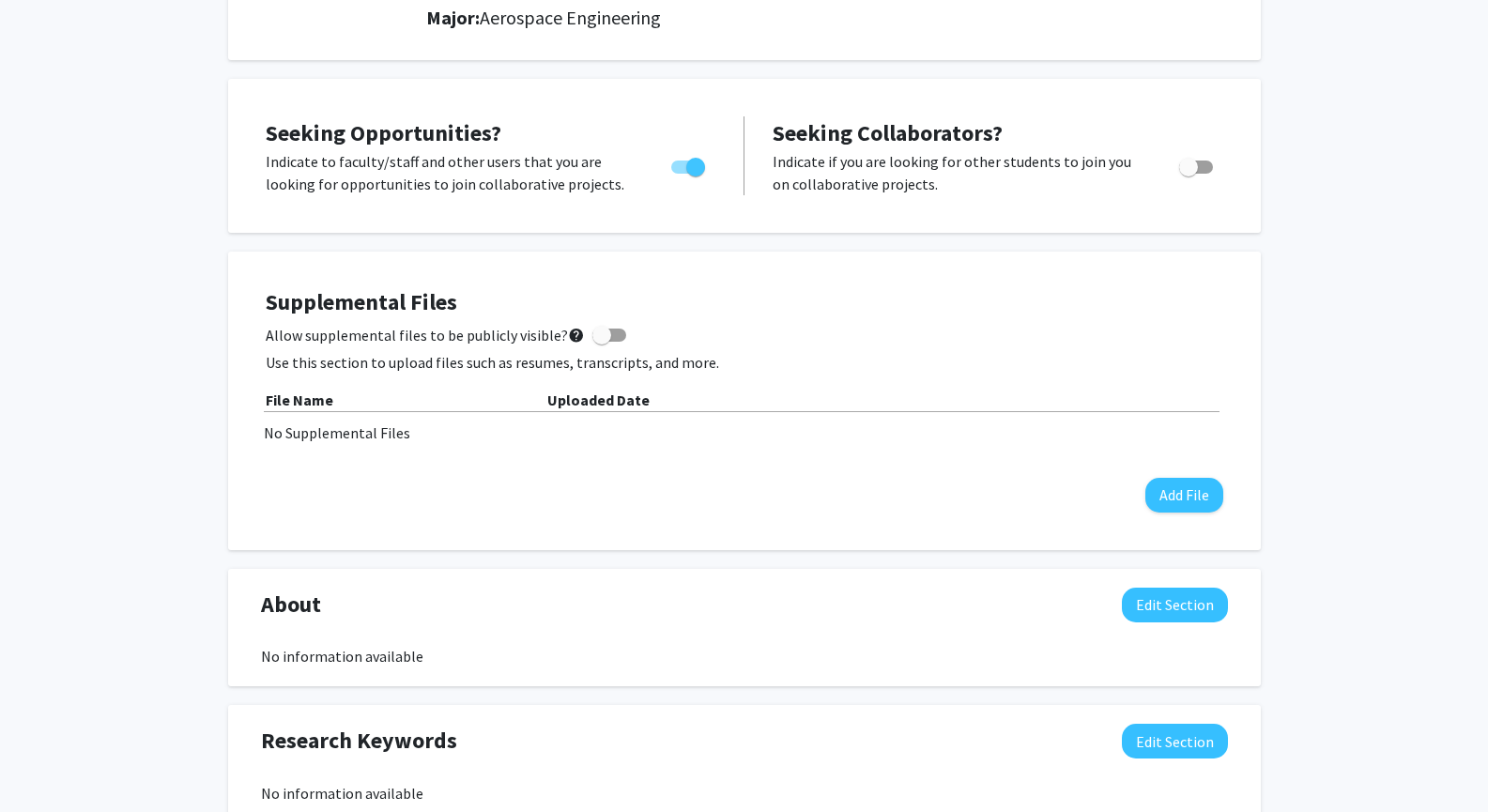
scroll to position [0, 0]
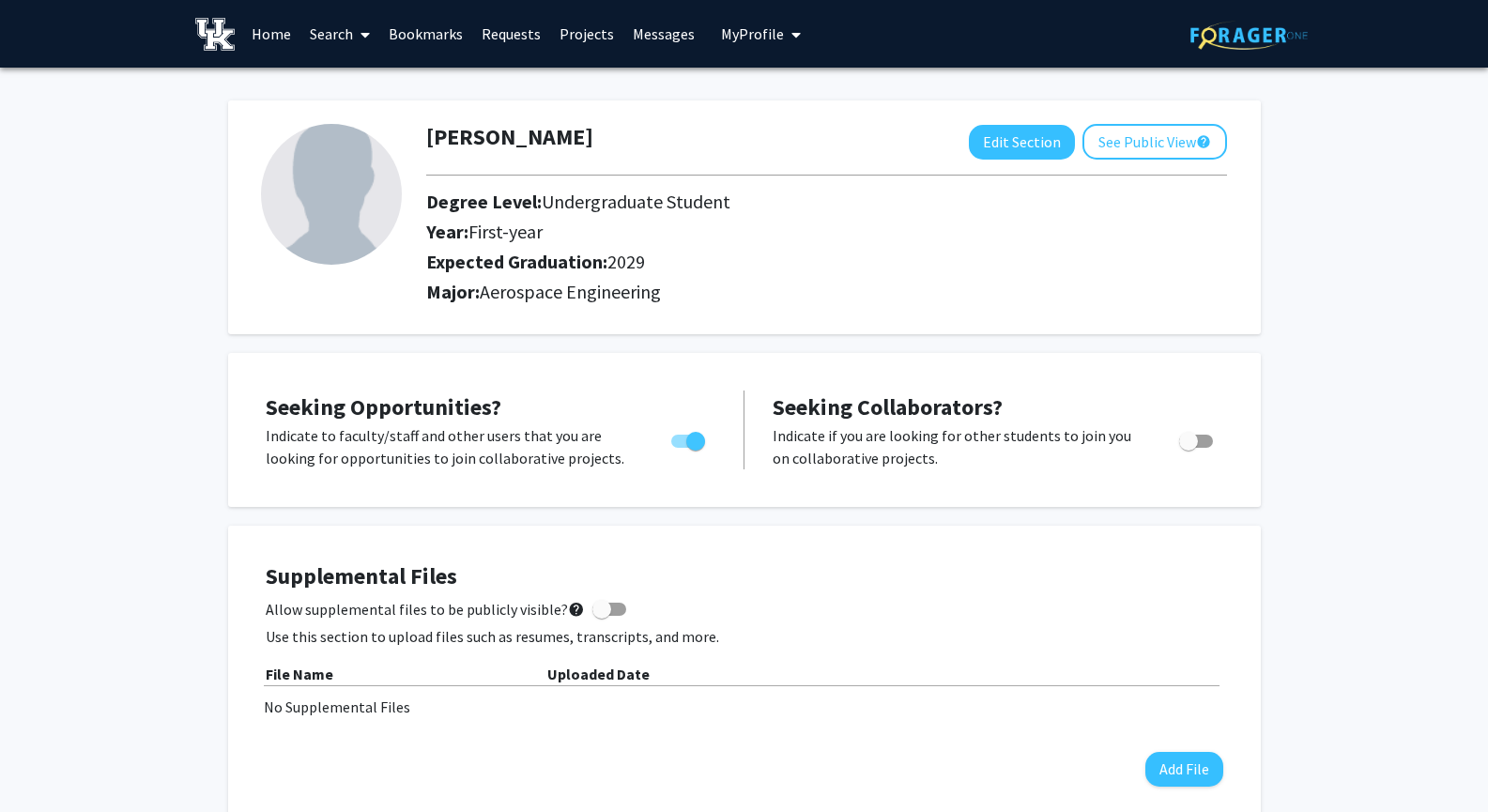
click at [347, 34] on link "Search" at bounding box center [340, 33] width 79 height 66
click at [356, 86] on span "Faculty/Staff" at bounding box center [369, 86] width 138 height 37
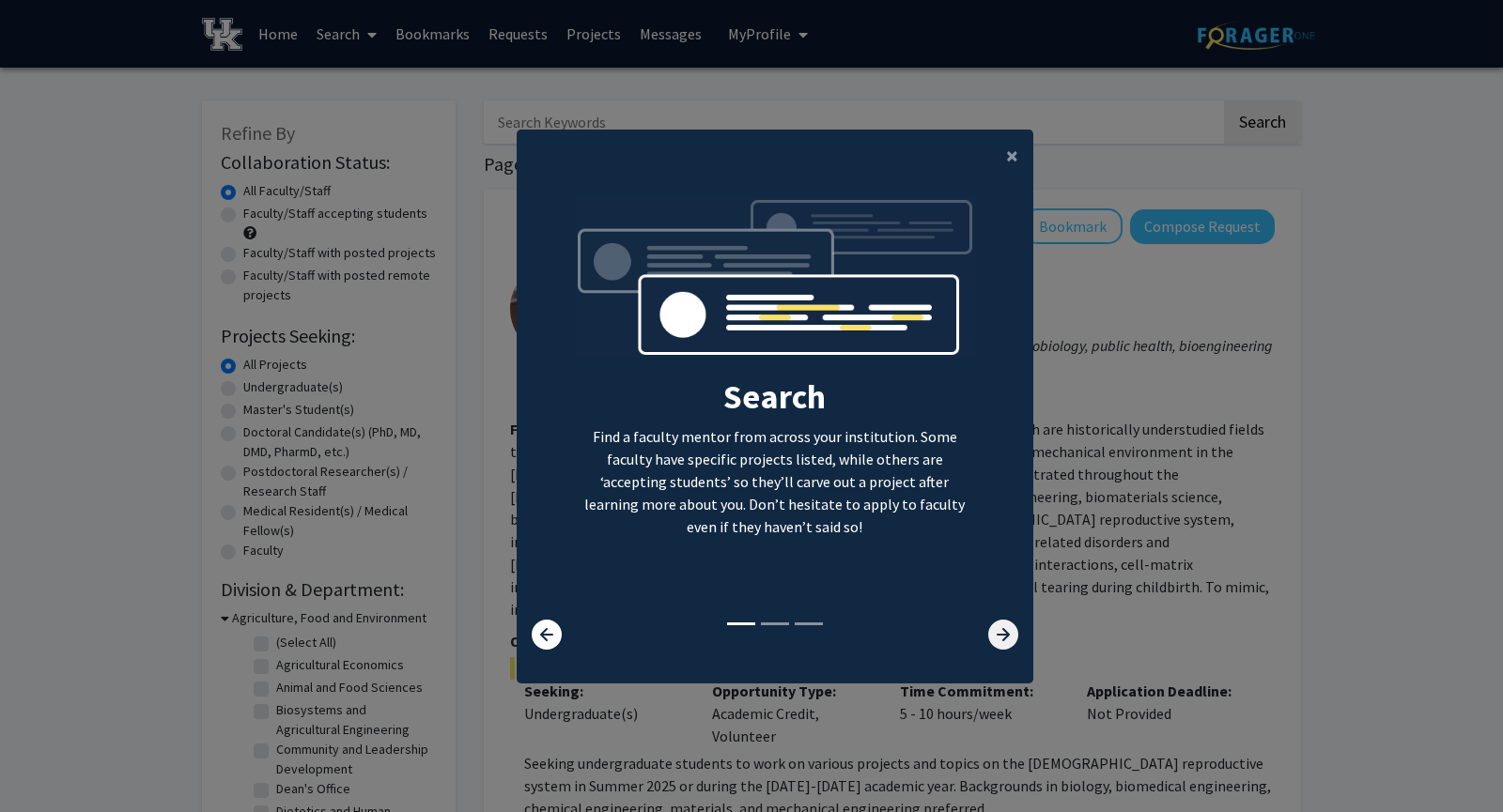
click at [1004, 627] on icon at bounding box center [1004, 635] width 30 height 30
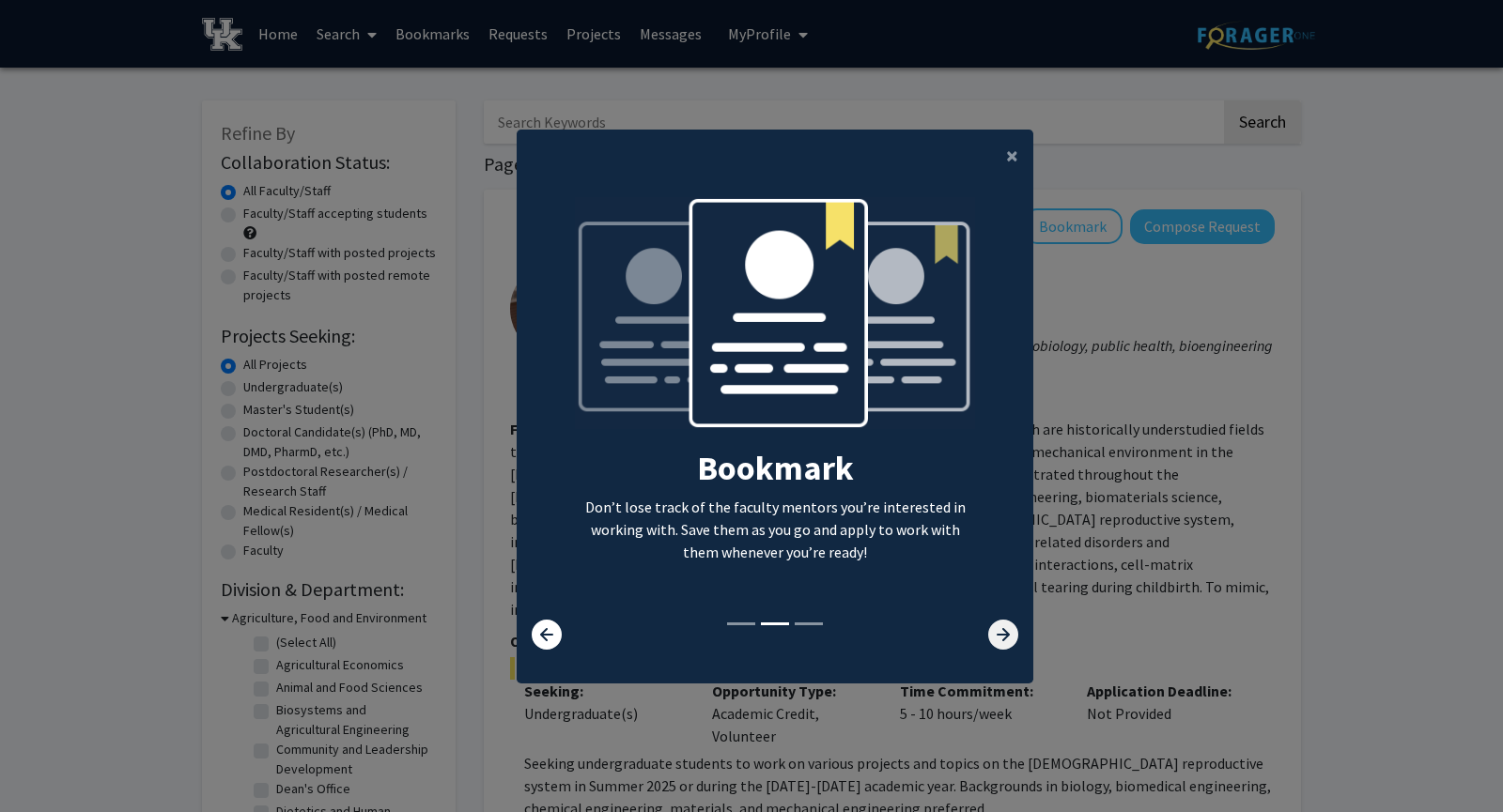
click at [1004, 627] on icon at bounding box center [1004, 635] width 30 height 30
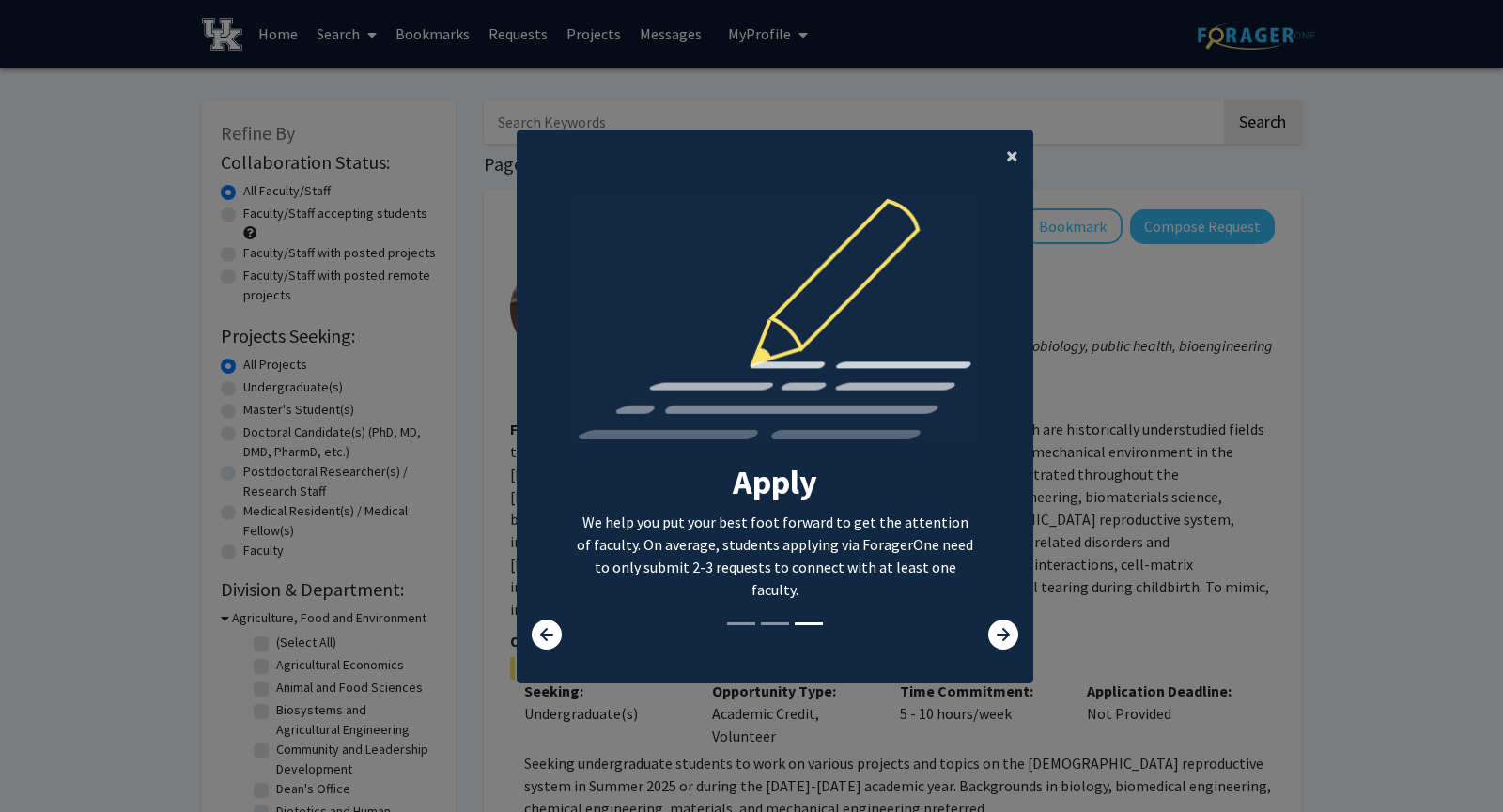
click at [1006, 165] on span "×" at bounding box center [1012, 155] width 12 height 30
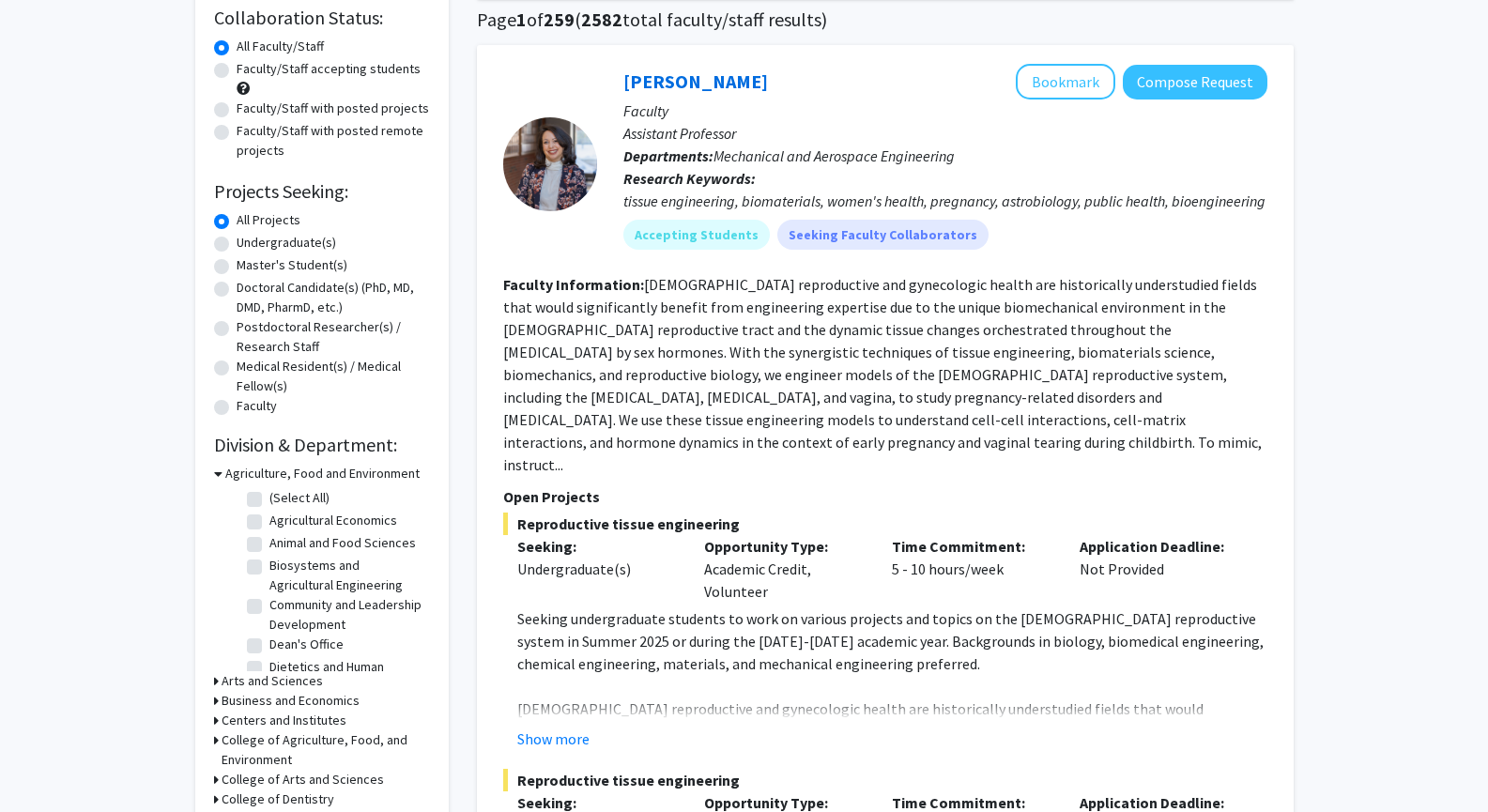
scroll to position [146, 0]
click at [218, 474] on icon at bounding box center [218, 472] width 9 height 20
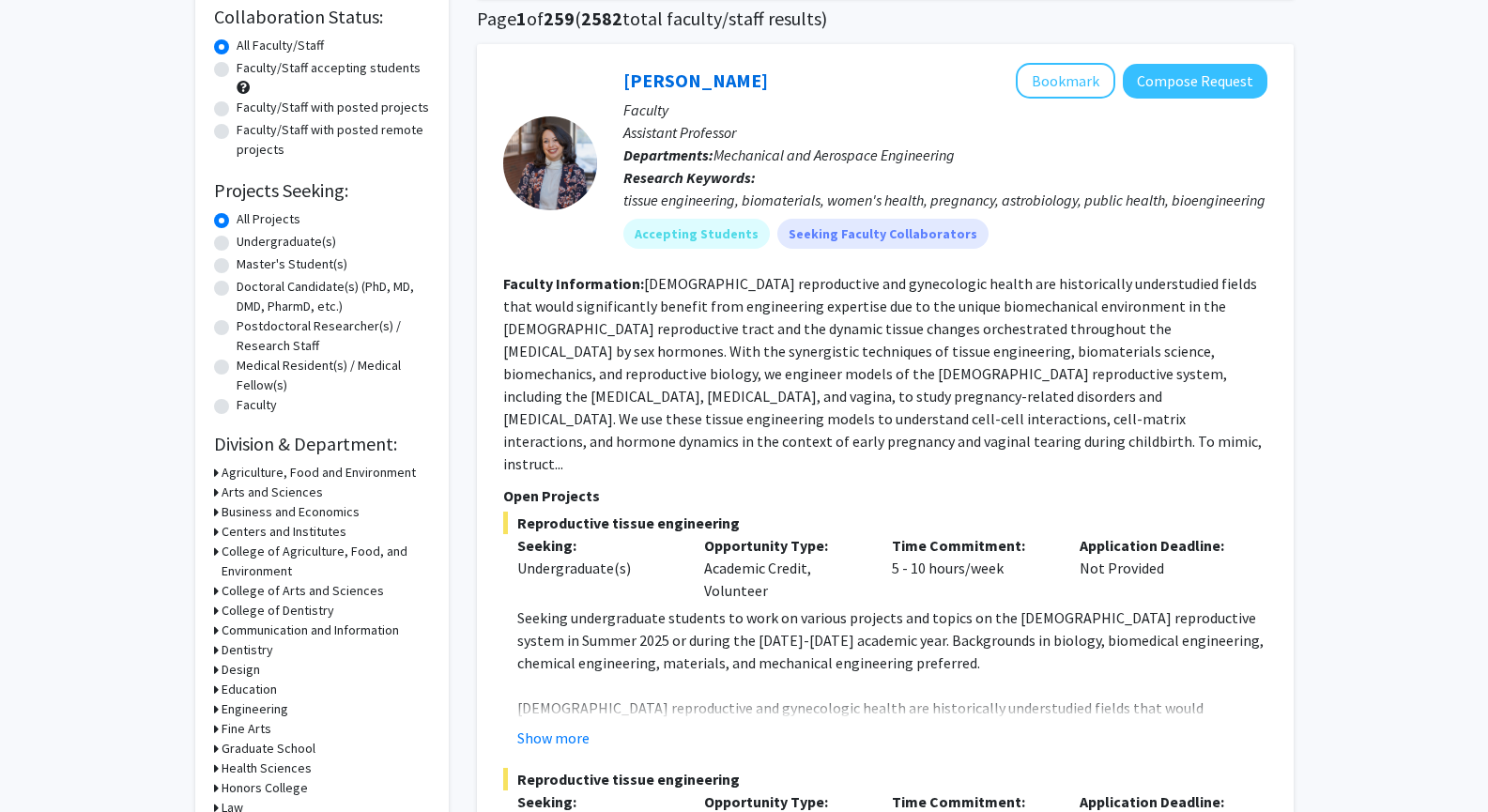
click at [235, 703] on h3 "Engineering" at bounding box center [255, 709] width 67 height 20
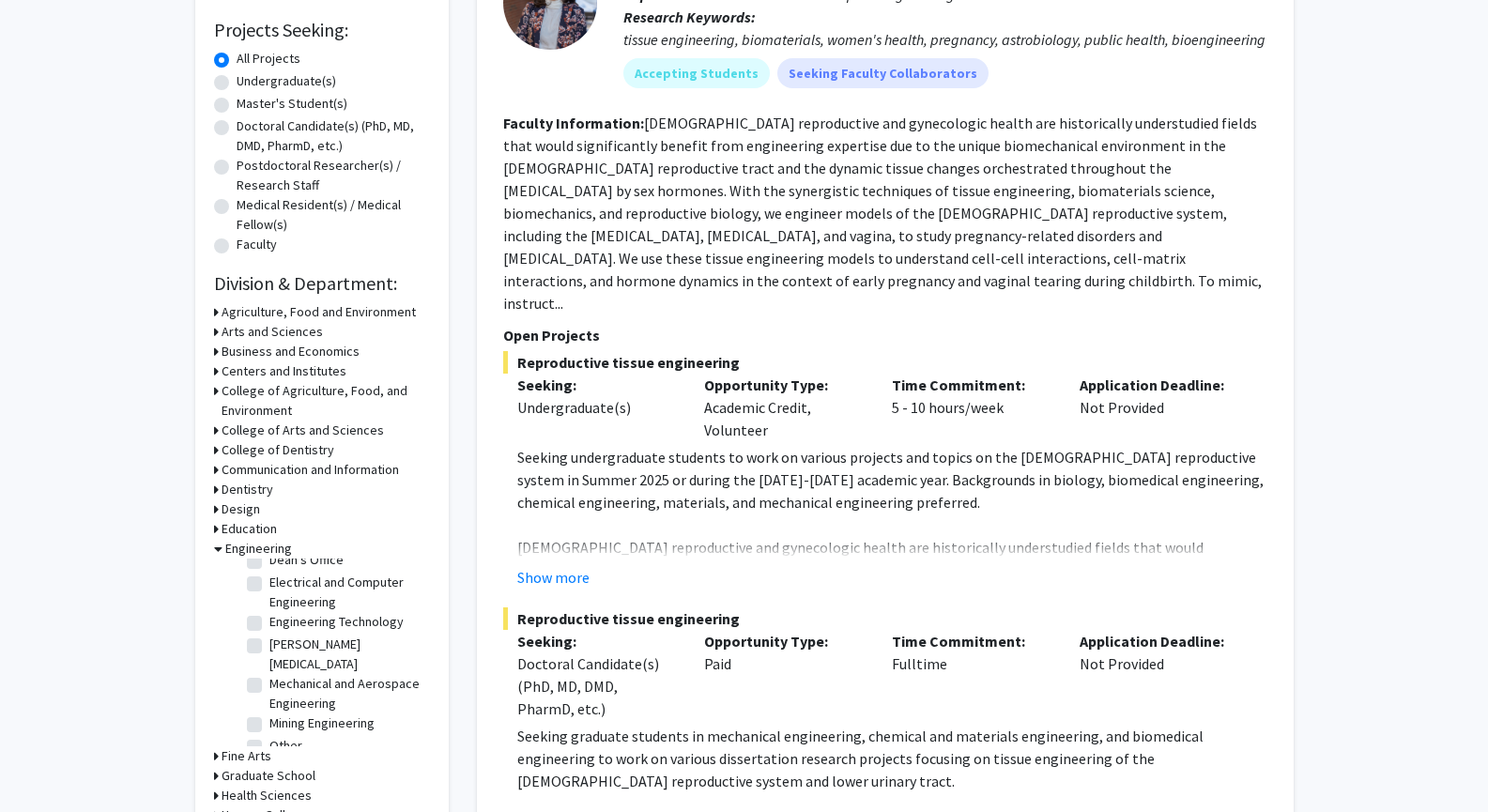
scroll to position [307, 0]
click at [334, 673] on label "Mechanical and Aerospace Engineering" at bounding box center [347, 692] width 156 height 39
click at [282, 673] on input "Mechanical and Aerospace Engineering" at bounding box center [275, 679] width 12 height 12
checkbox input "true"
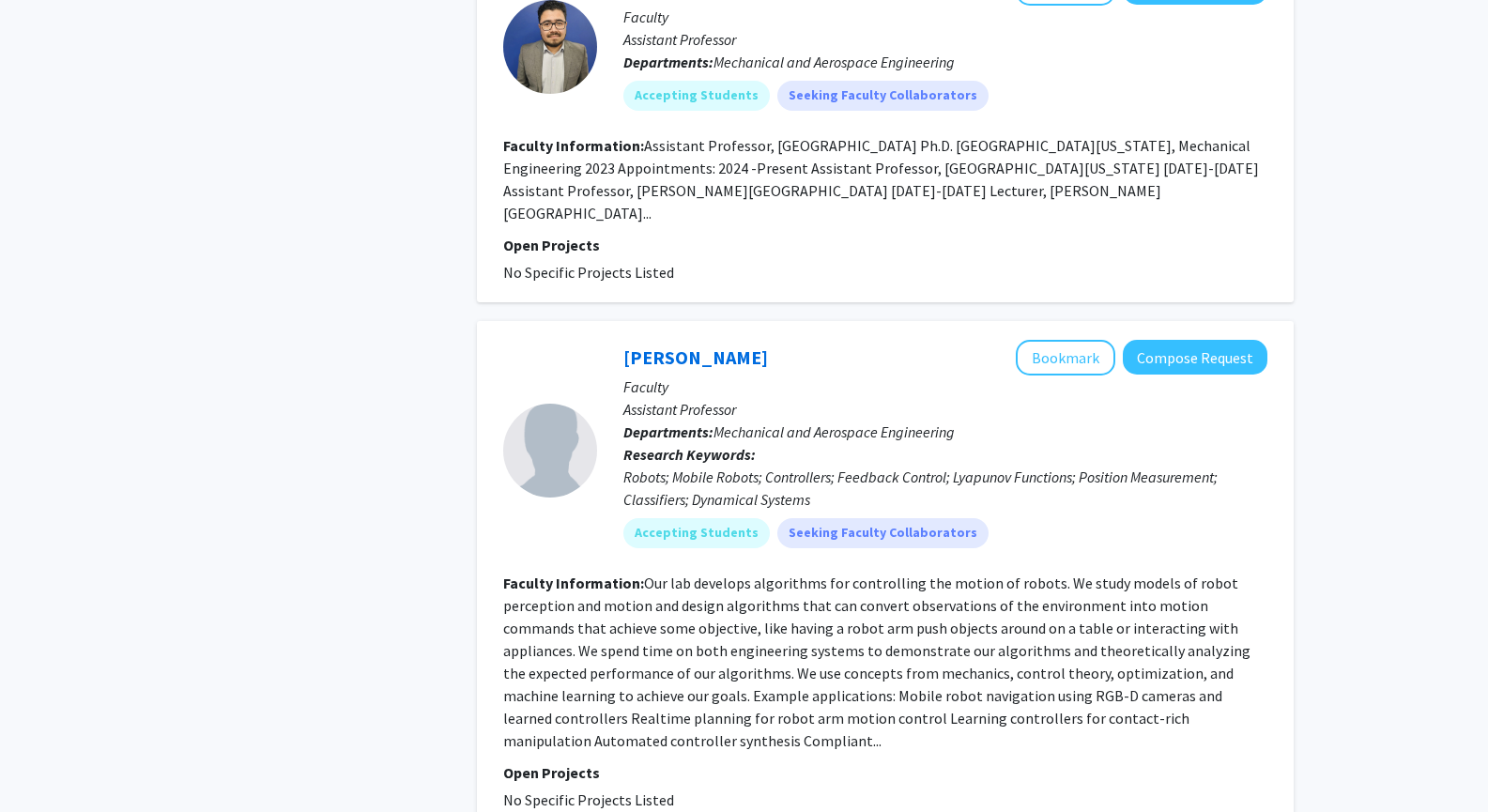
scroll to position [4248, 0]
click at [737, 345] on link "Hasan Poonawala" at bounding box center [696, 356] width 145 height 24
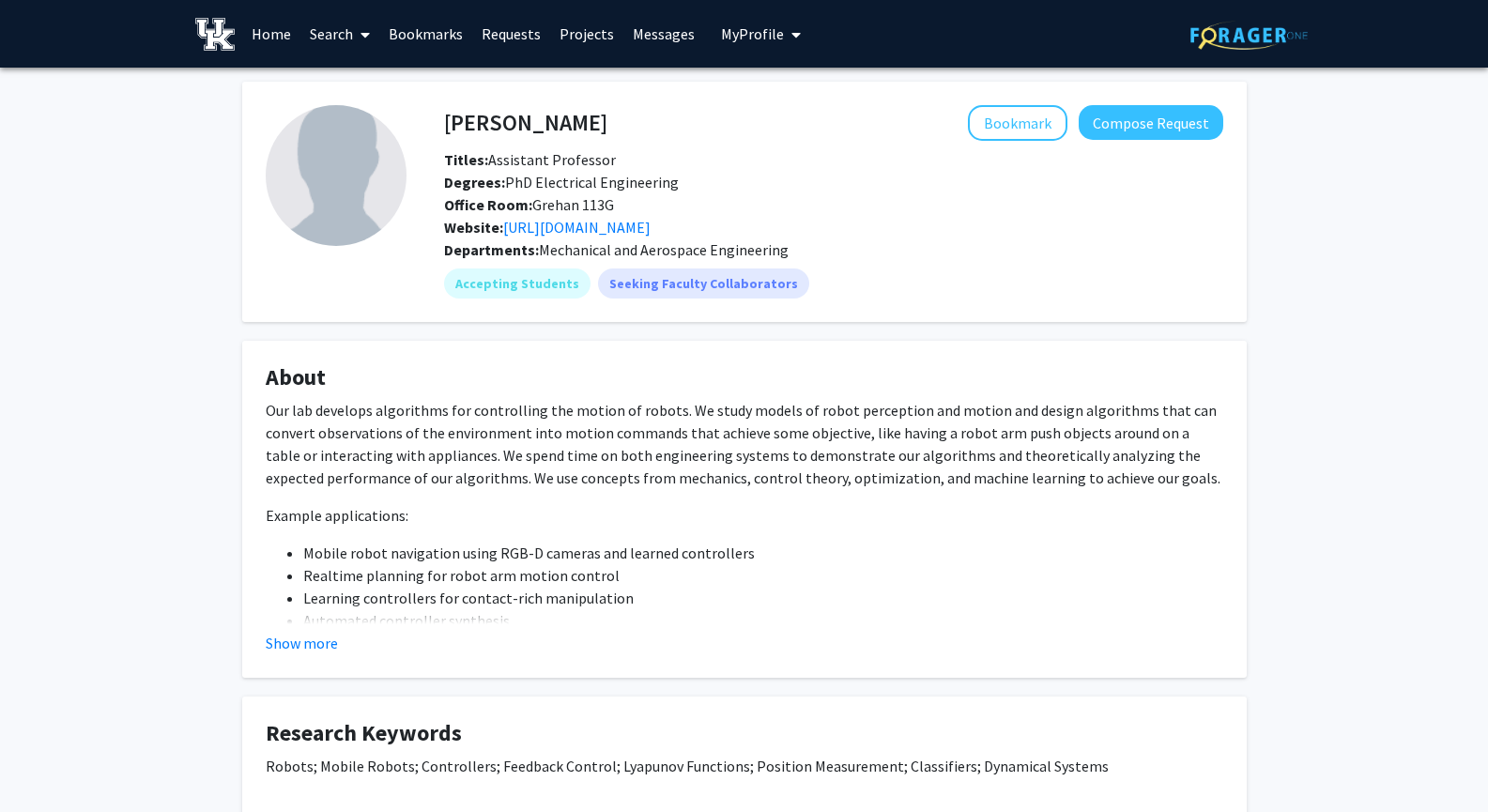
click at [513, 36] on link "Requests" at bounding box center [511, 33] width 78 height 66
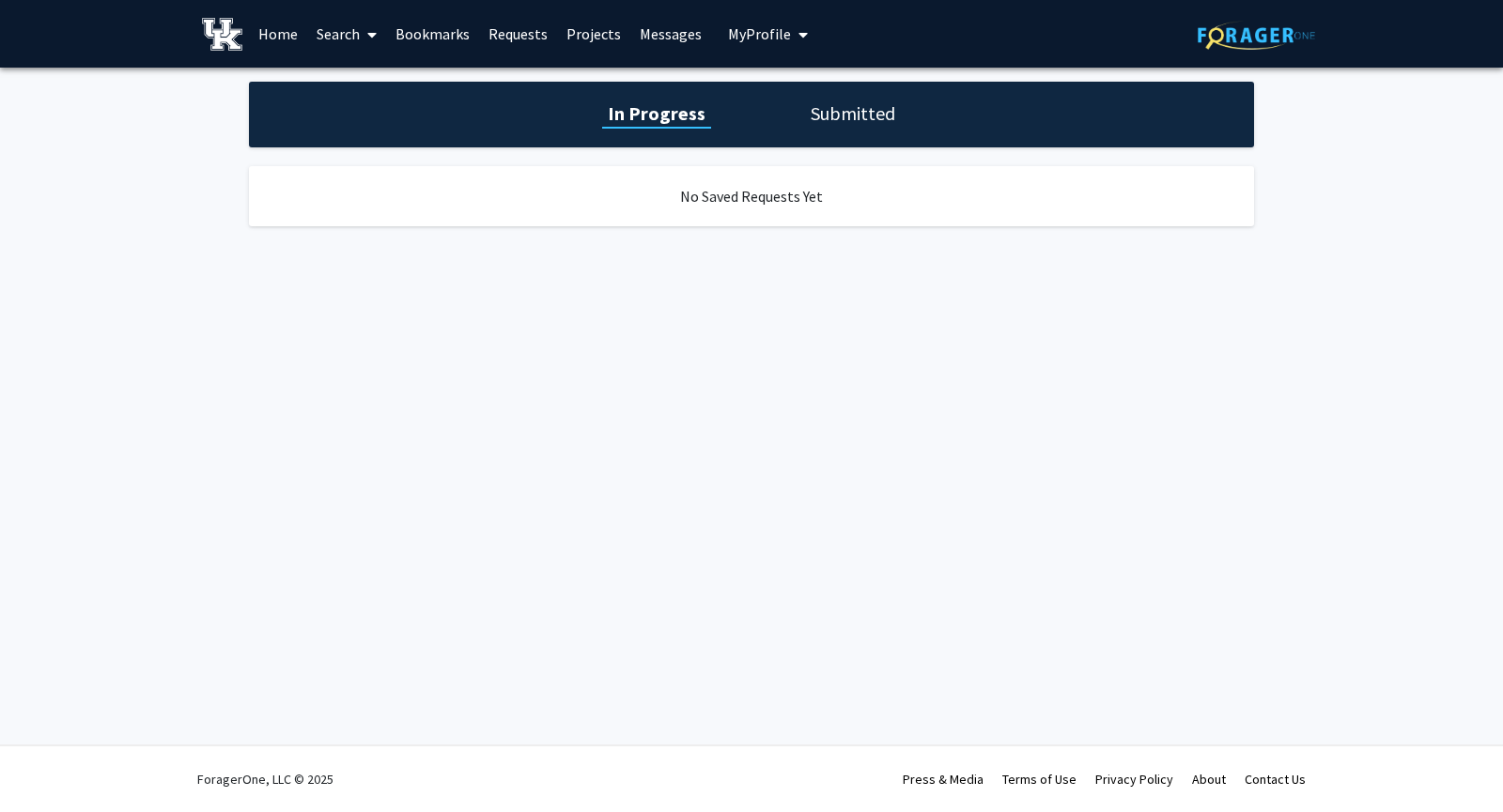
click at [586, 35] on link "Projects" at bounding box center [593, 33] width 73 height 66
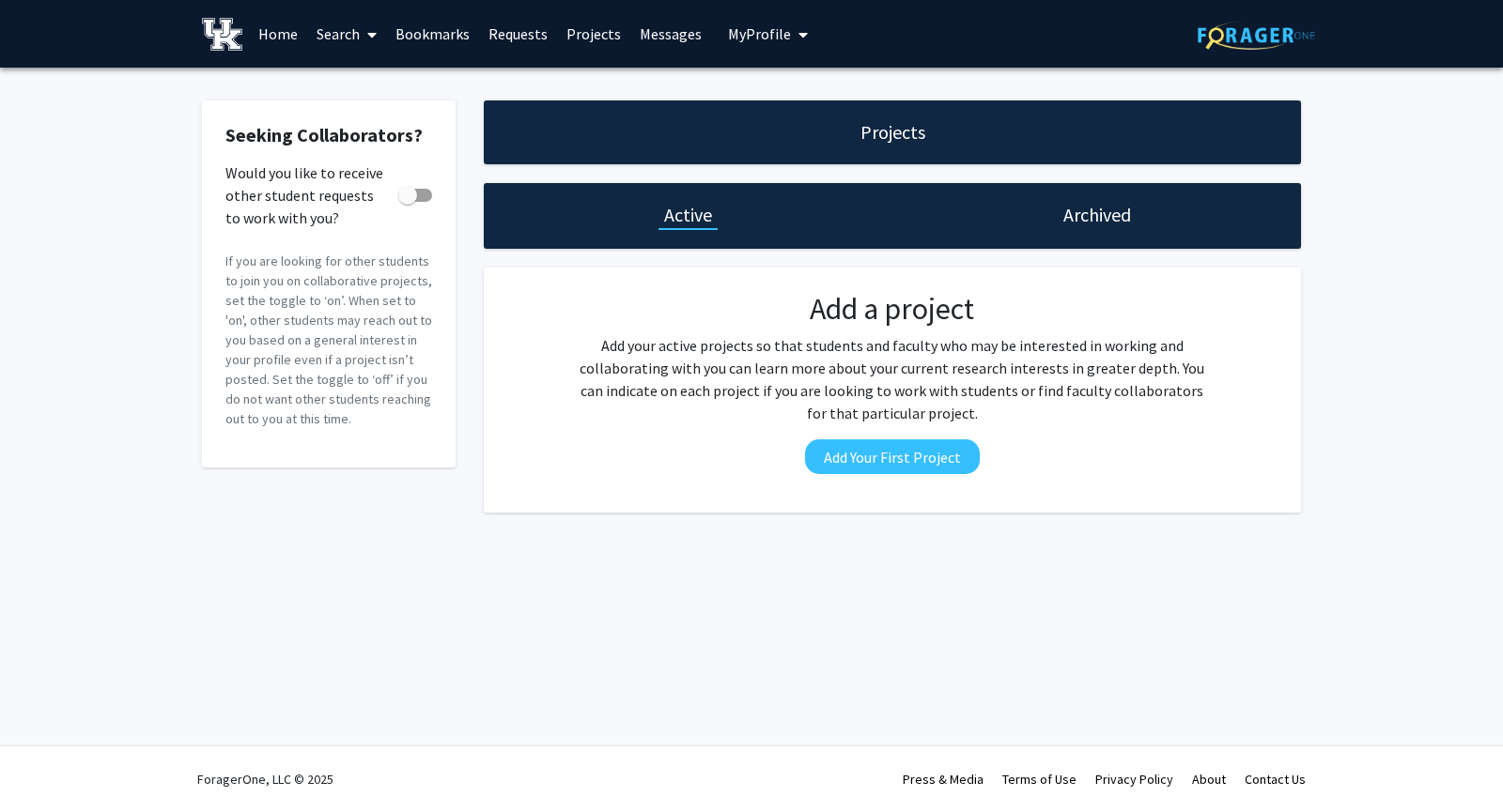
click at [1108, 210] on h1 "Archived" at bounding box center [1097, 215] width 68 height 27
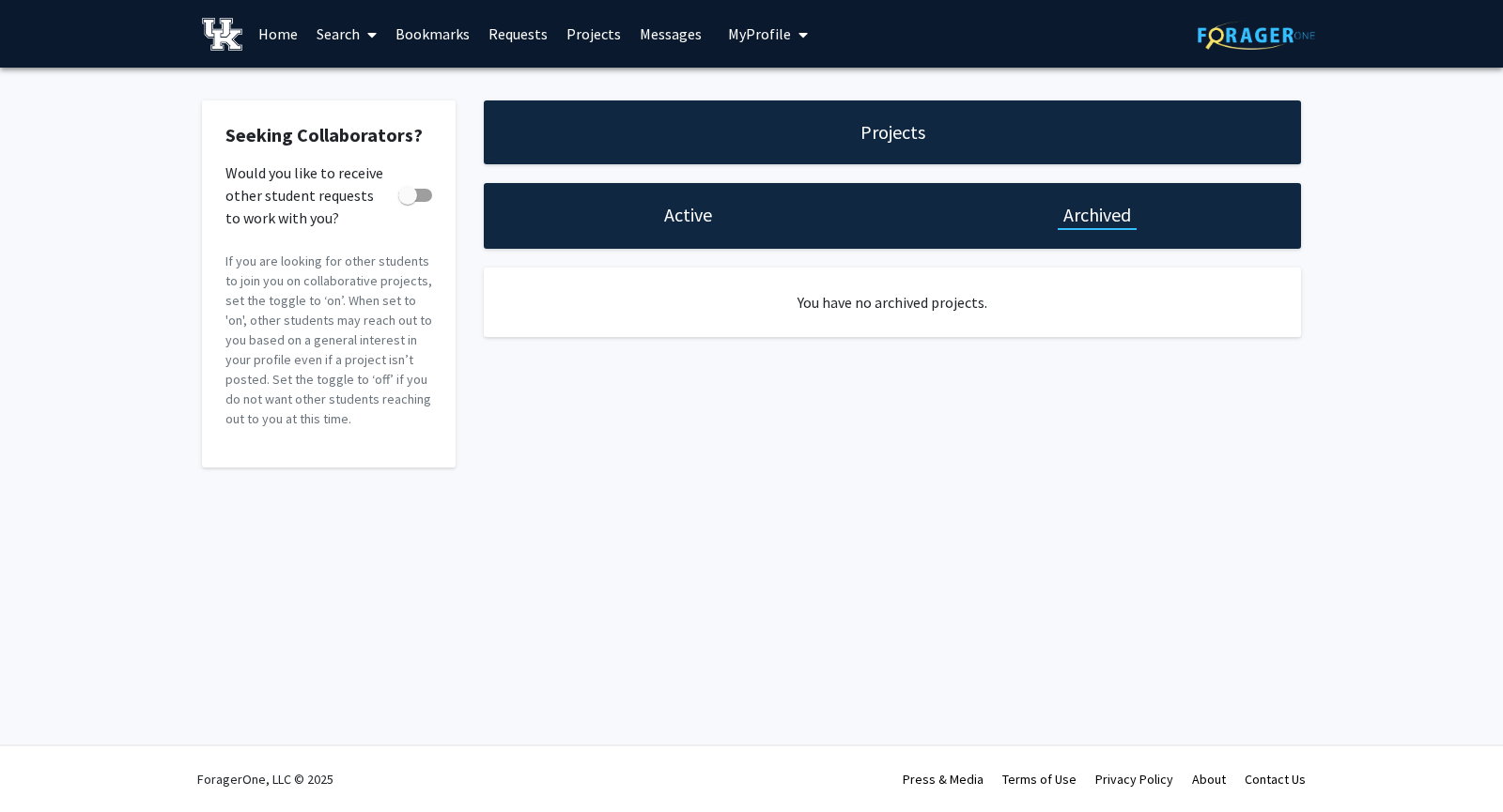
click at [697, 222] on h1 "Active" at bounding box center [688, 215] width 48 height 27
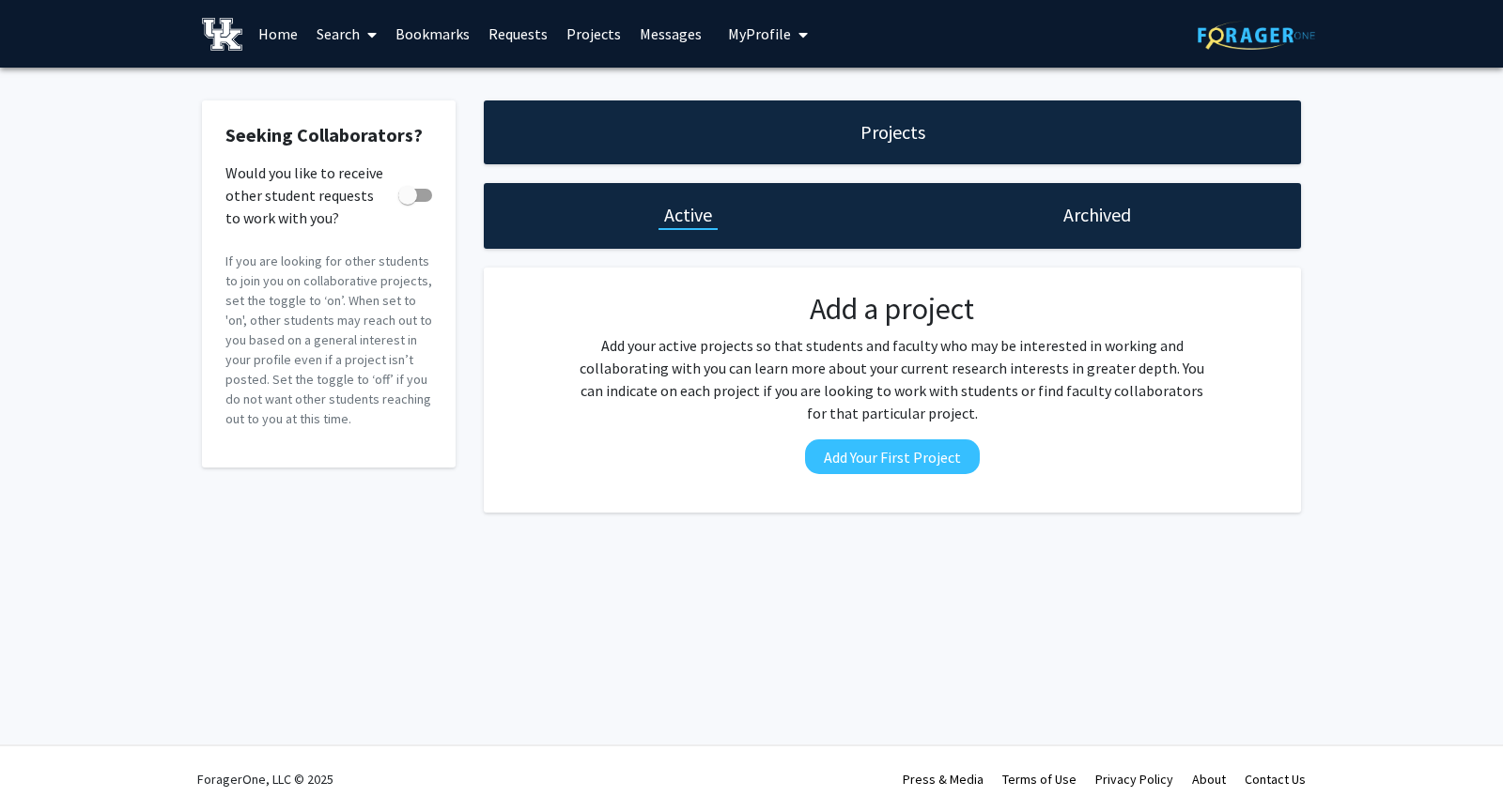
click at [285, 34] on link "Home" at bounding box center [277, 33] width 58 height 66
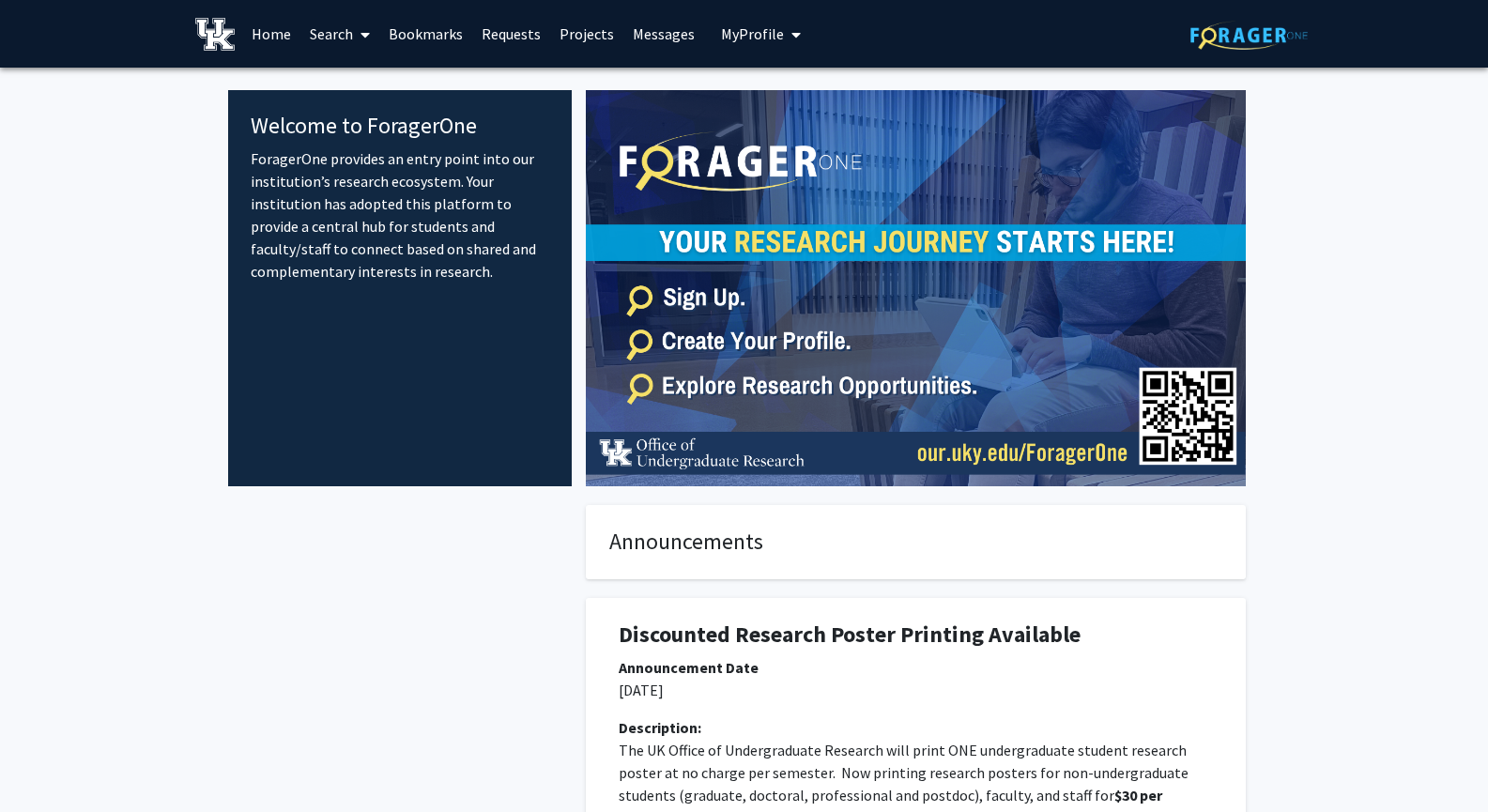
click at [360, 43] on span at bounding box center [362, 34] width 17 height 66
click at [375, 75] on span "Faculty/Staff" at bounding box center [369, 86] width 138 height 37
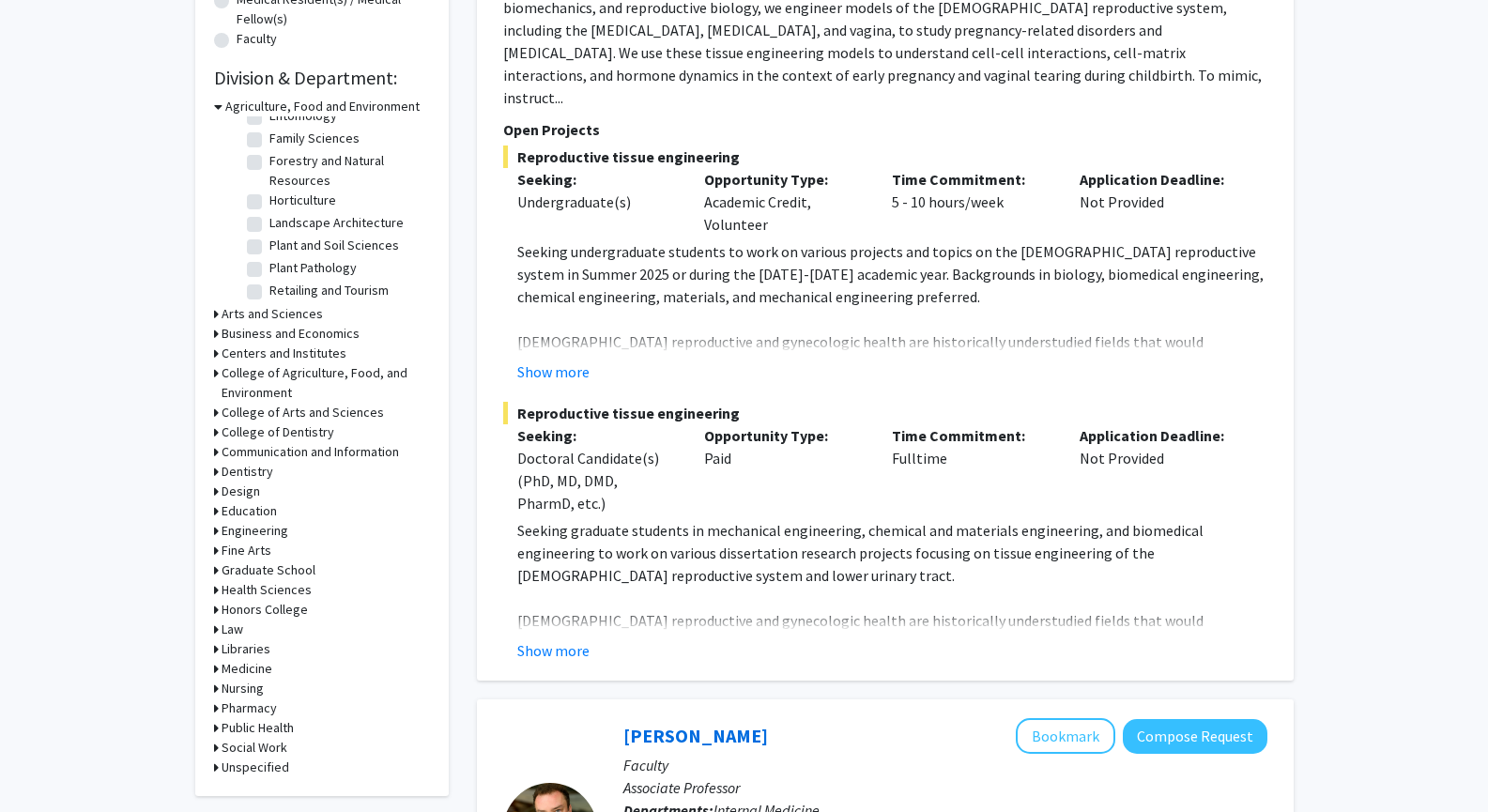
scroll to position [514, 0]
click at [279, 526] on h3 "Engineering" at bounding box center [255, 528] width 67 height 20
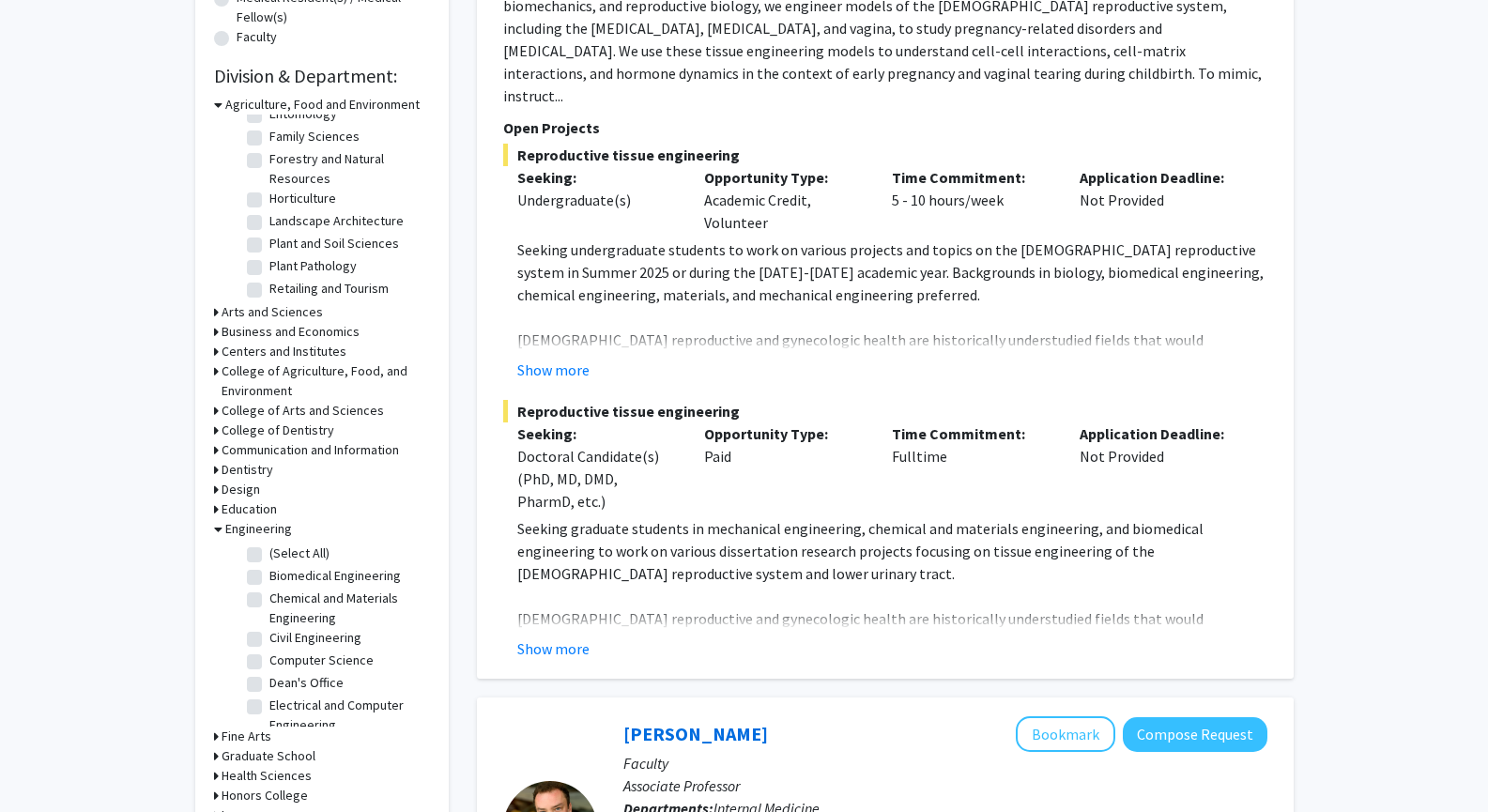
click at [294, 551] on label "(Select All)" at bounding box center [299, 553] width 60 height 20
click at [282, 551] on input "(Select All)" at bounding box center [275, 549] width 12 height 12
checkbox input "true"
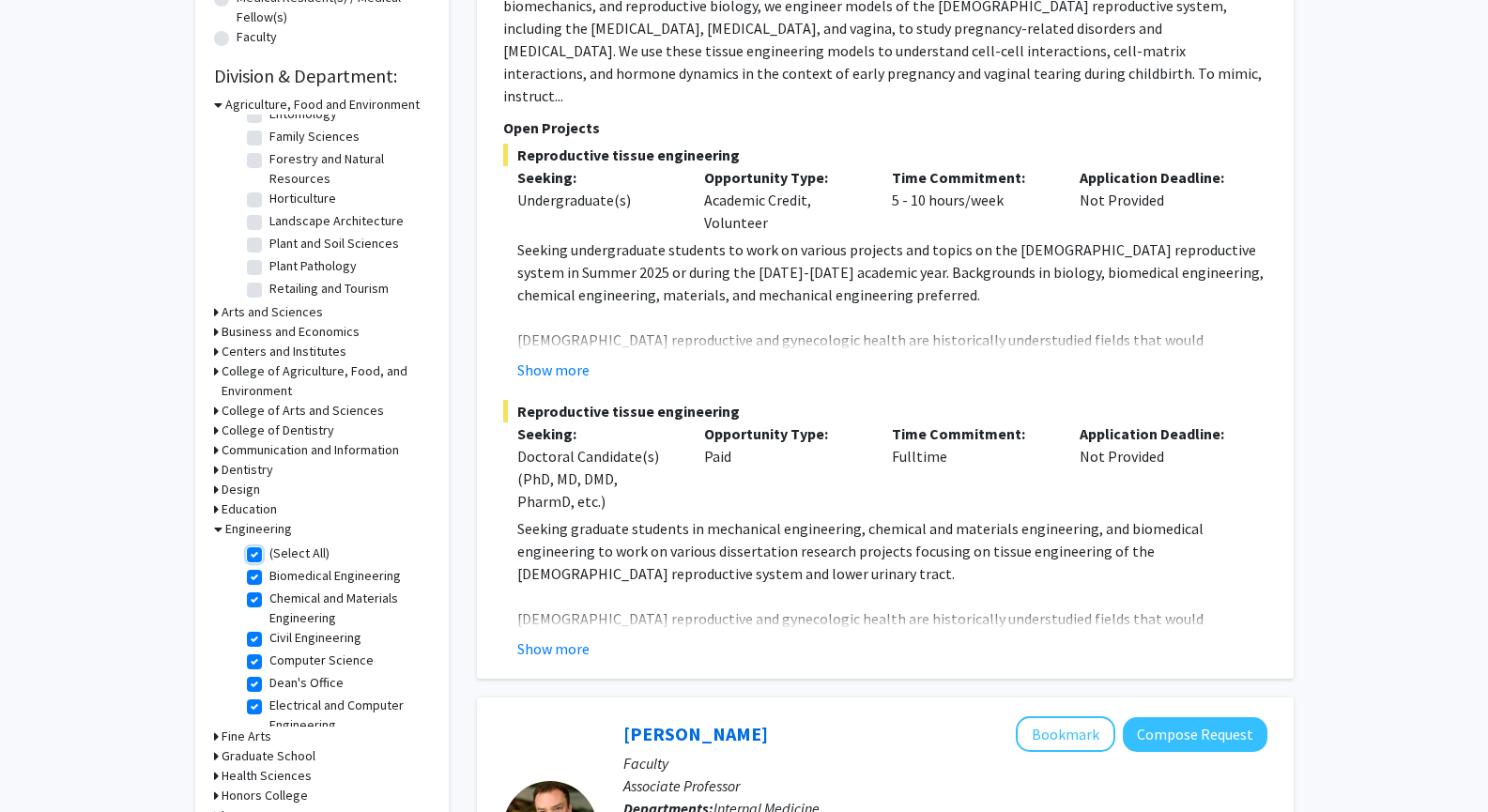
checkbox input "true"
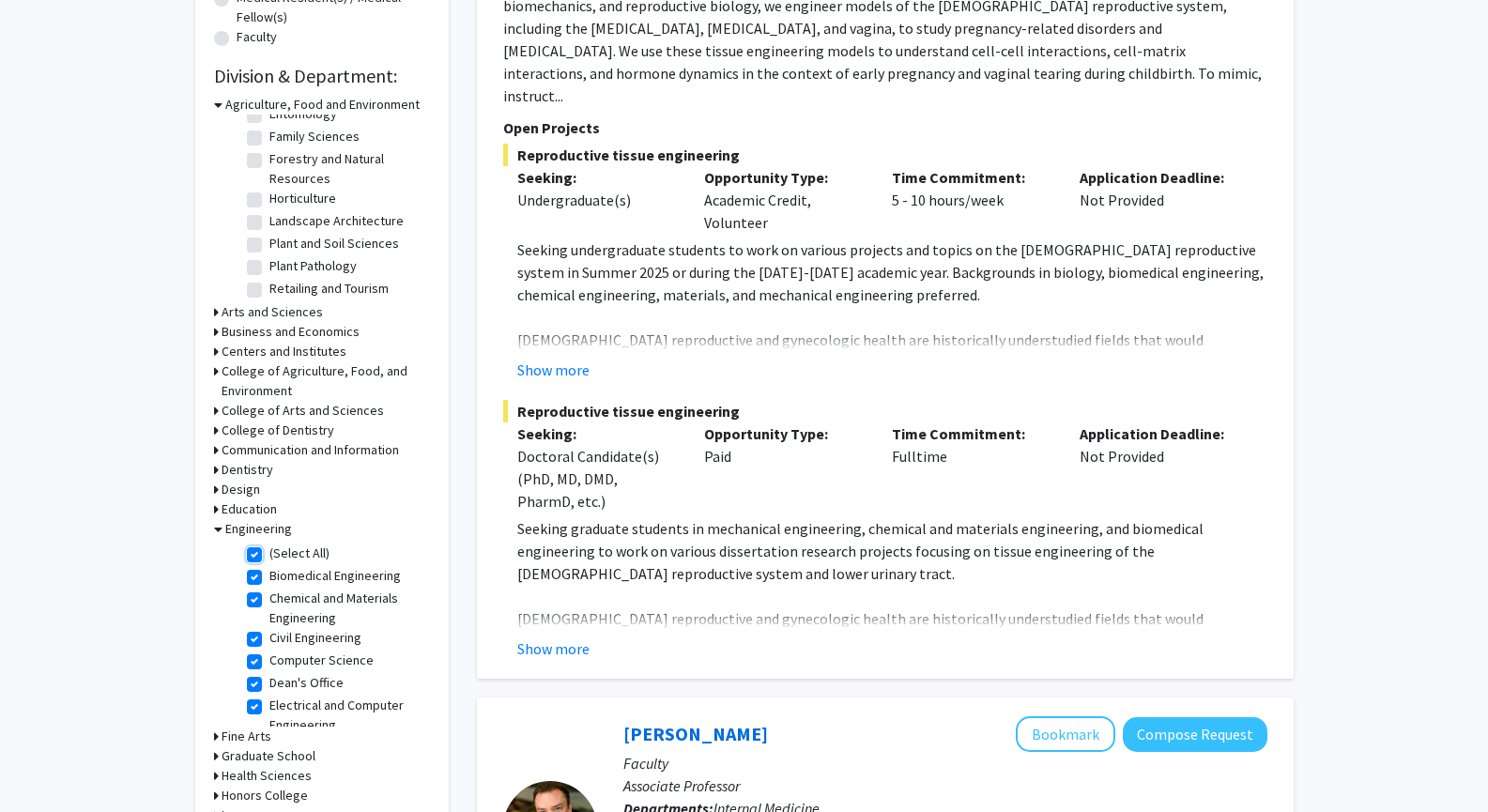
checkbox input "true"
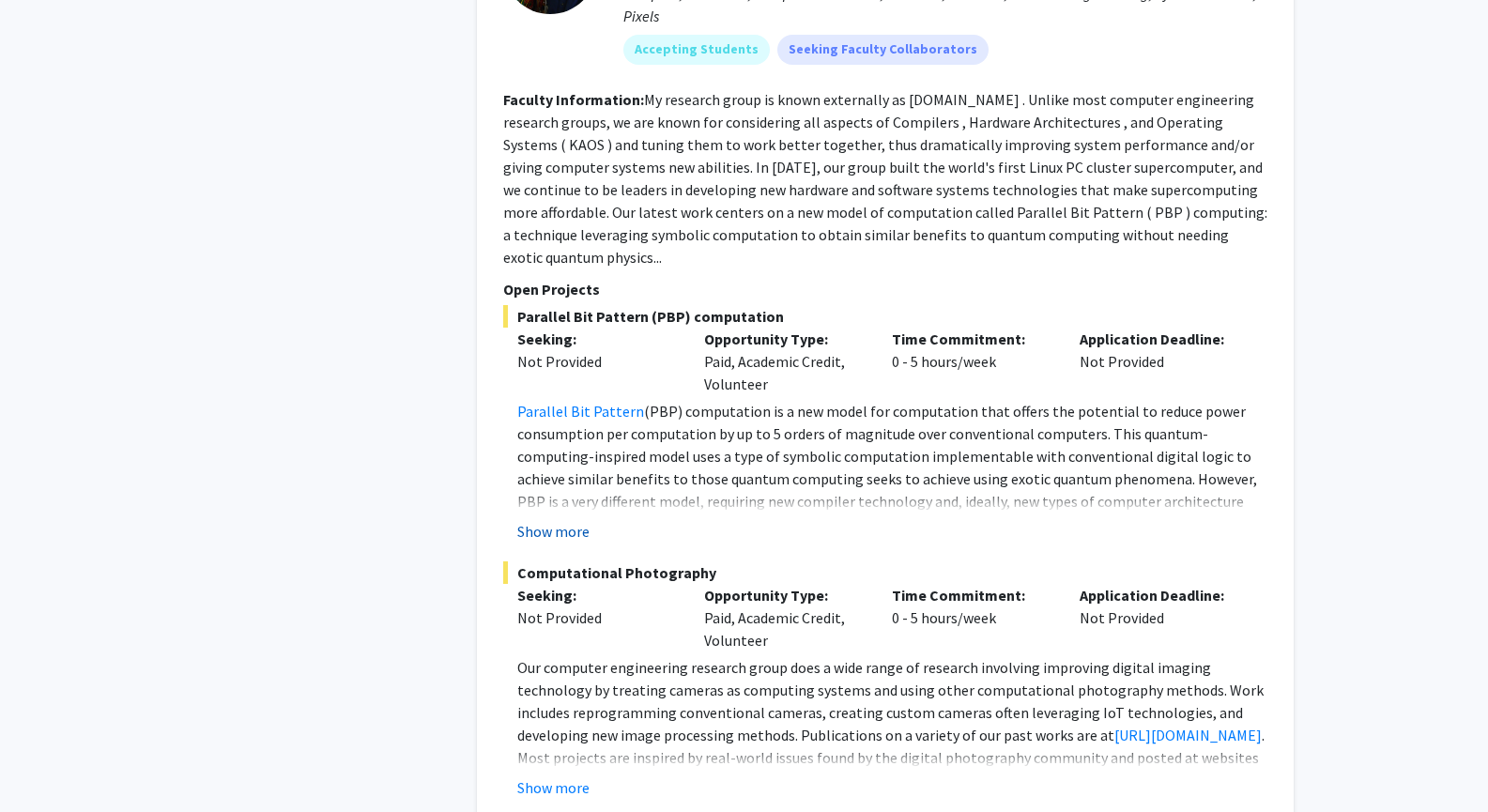
scroll to position [4167, 0]
click at [553, 776] on button "Show more" at bounding box center [554, 787] width 72 height 23
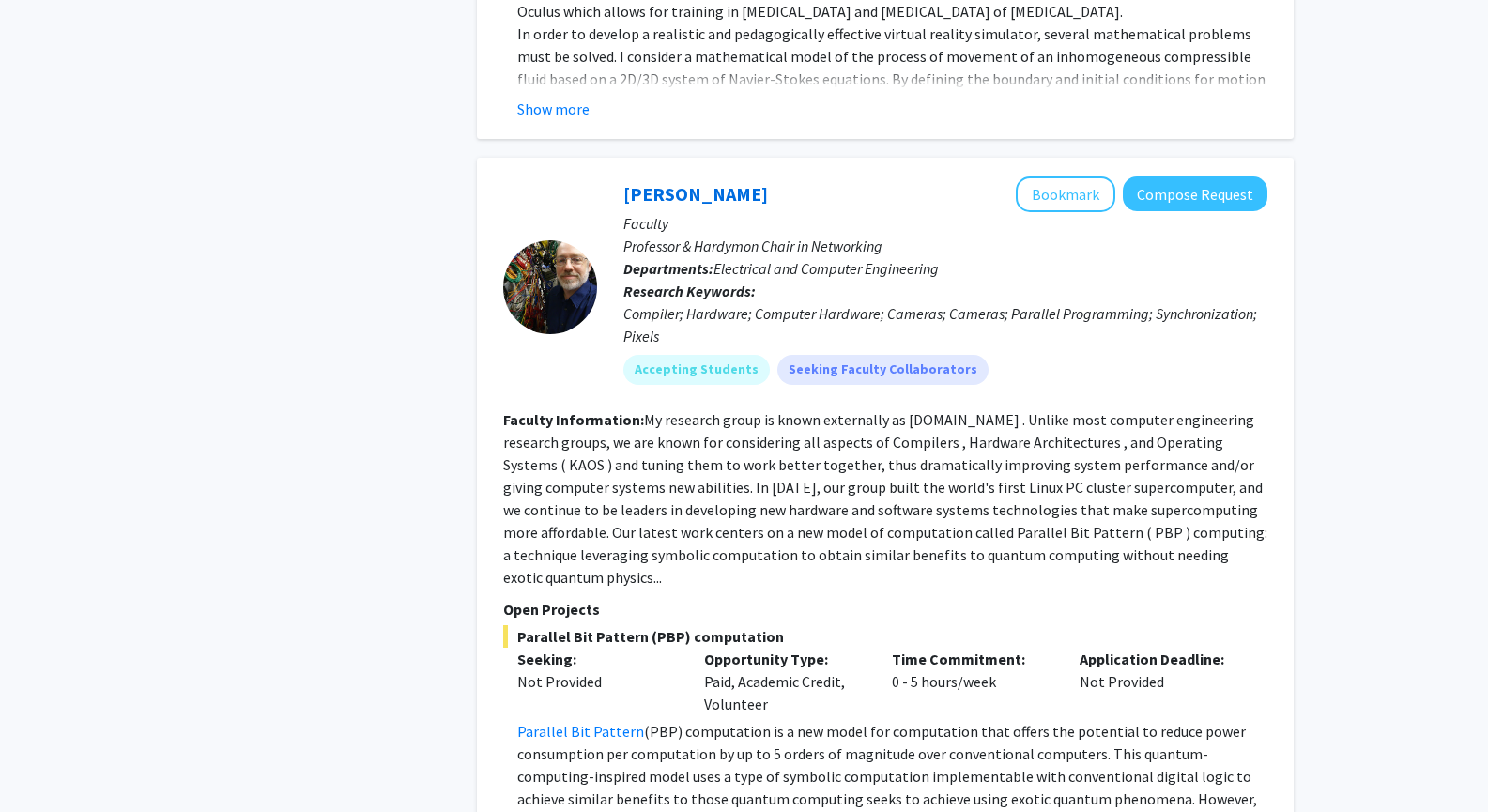
scroll to position [3842, 0]
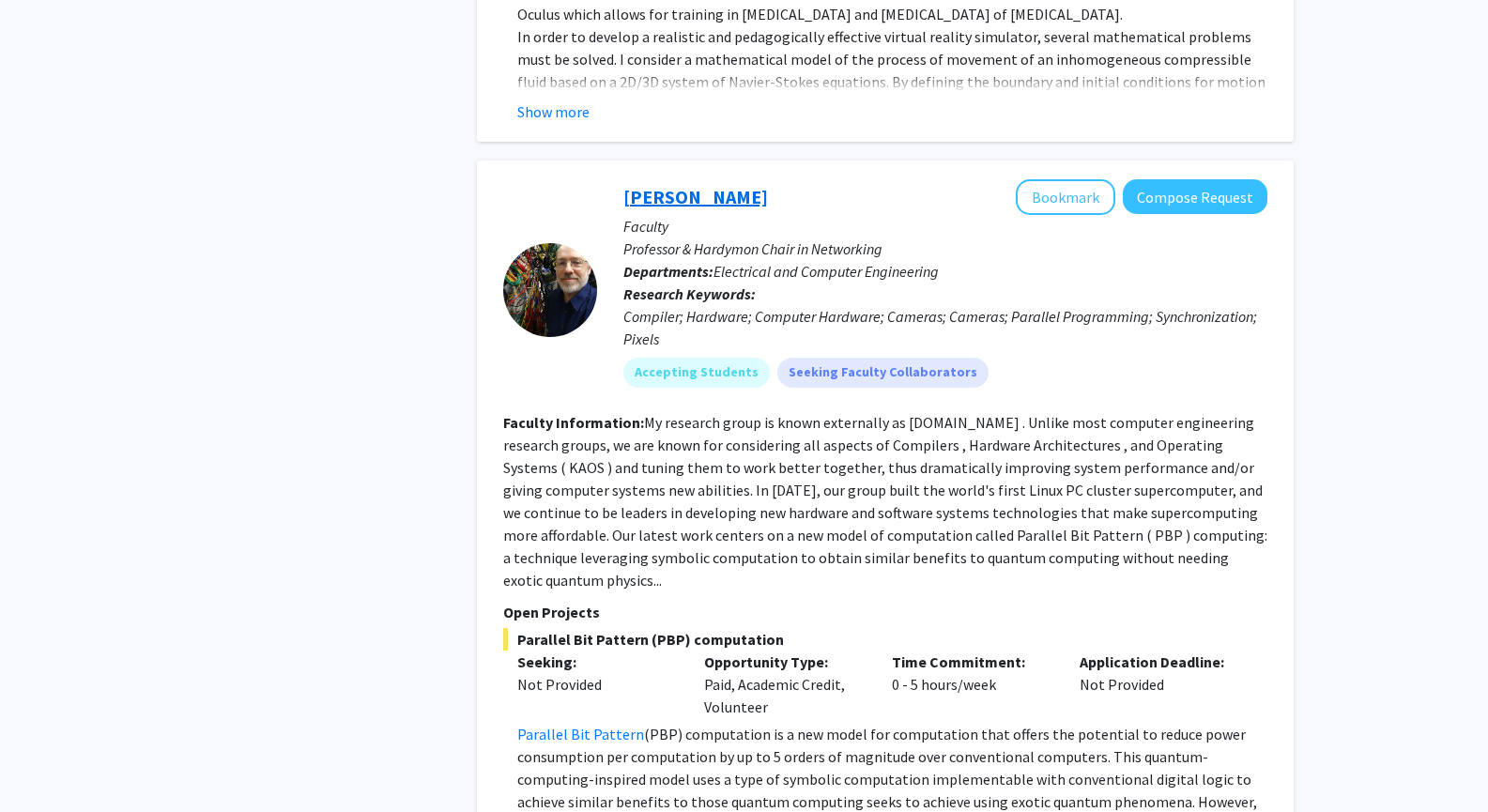
click at [691, 185] on link "Henry Dietz" at bounding box center [696, 196] width 145 height 24
